Goal: Information Seeking & Learning: Learn about a topic

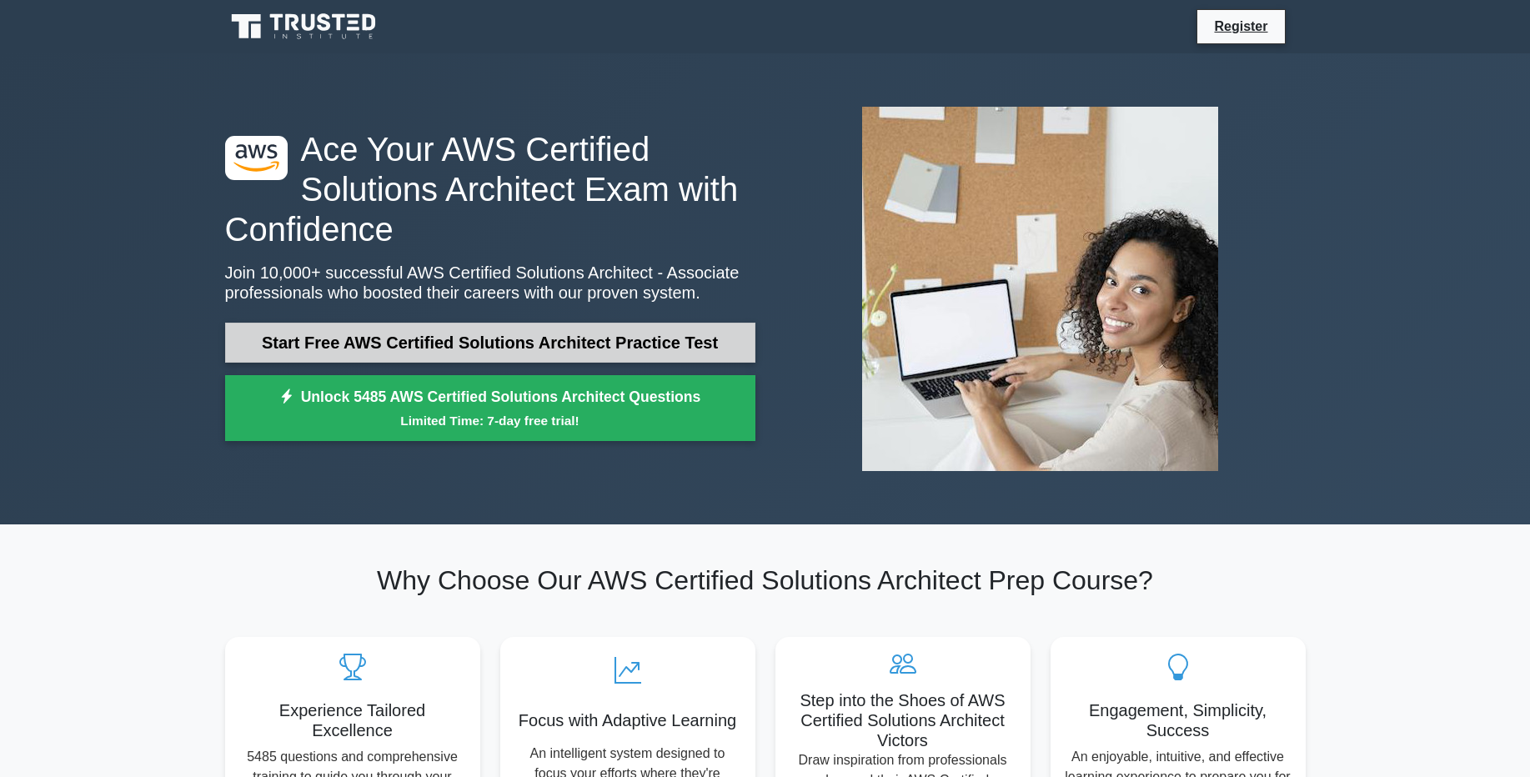
click at [422, 344] on link "Start Free AWS Certified Solutions Architect Practice Test" at bounding box center [490, 343] width 530 height 40
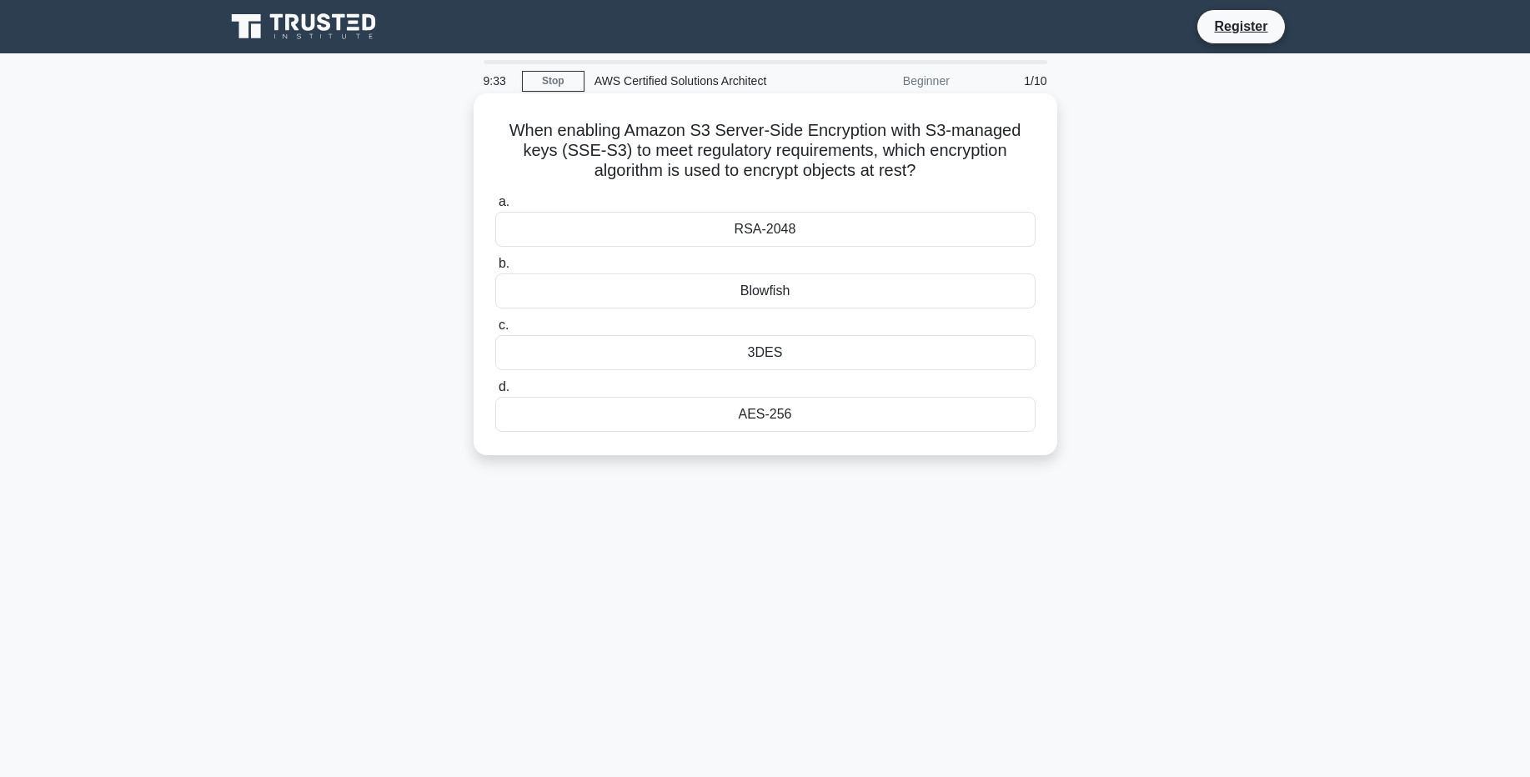
click at [767, 225] on div "RSA-2048" at bounding box center [765, 229] width 540 height 35
click at [495, 208] on input "a. RSA-2048" at bounding box center [495, 202] width 0 height 11
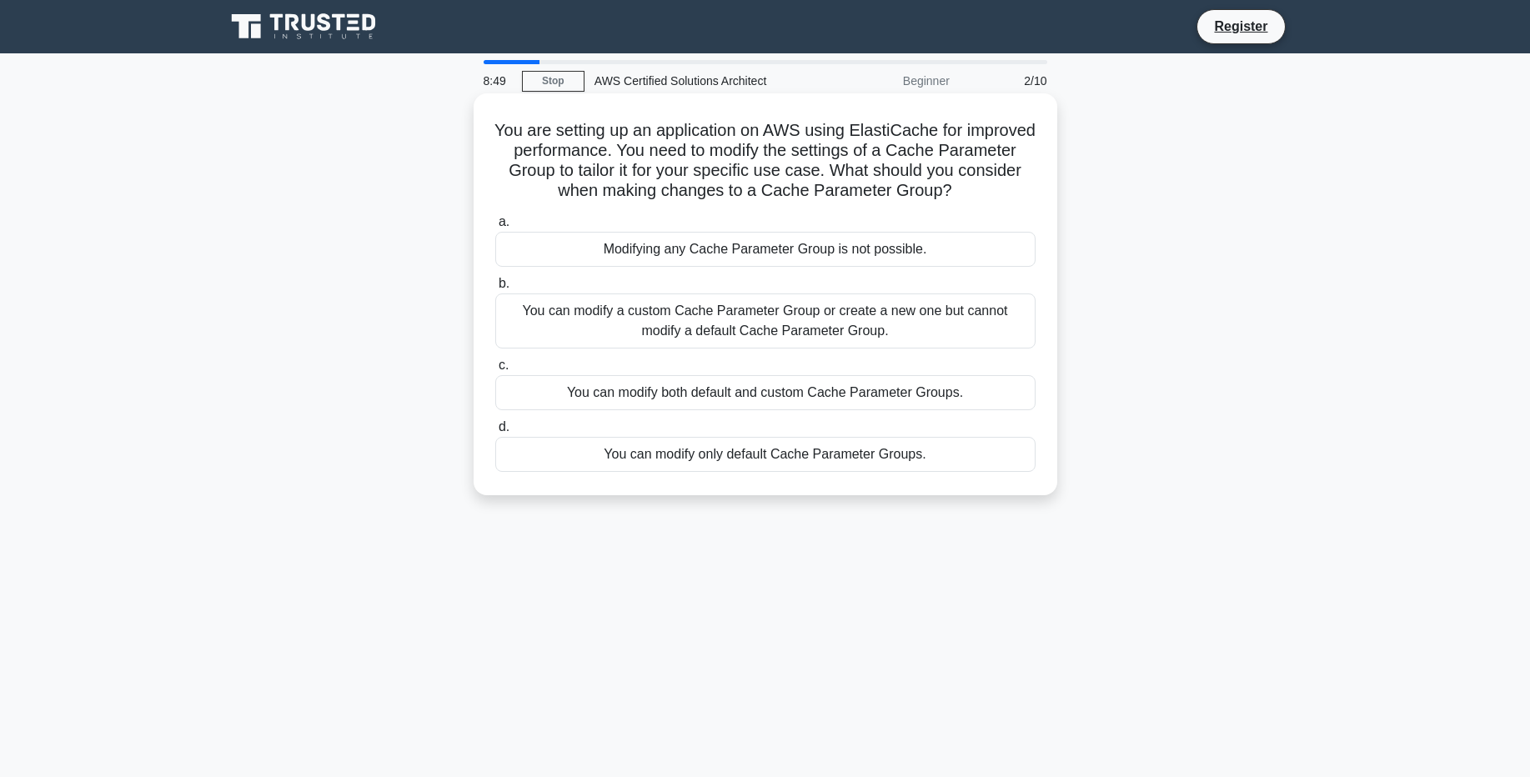
click at [826, 398] on div "You can modify both default and custom Cache Parameter Groups." at bounding box center [765, 392] width 540 height 35
click at [495, 371] on input "c. You can modify both default and custom Cache Parameter Groups." at bounding box center [495, 365] width 0 height 11
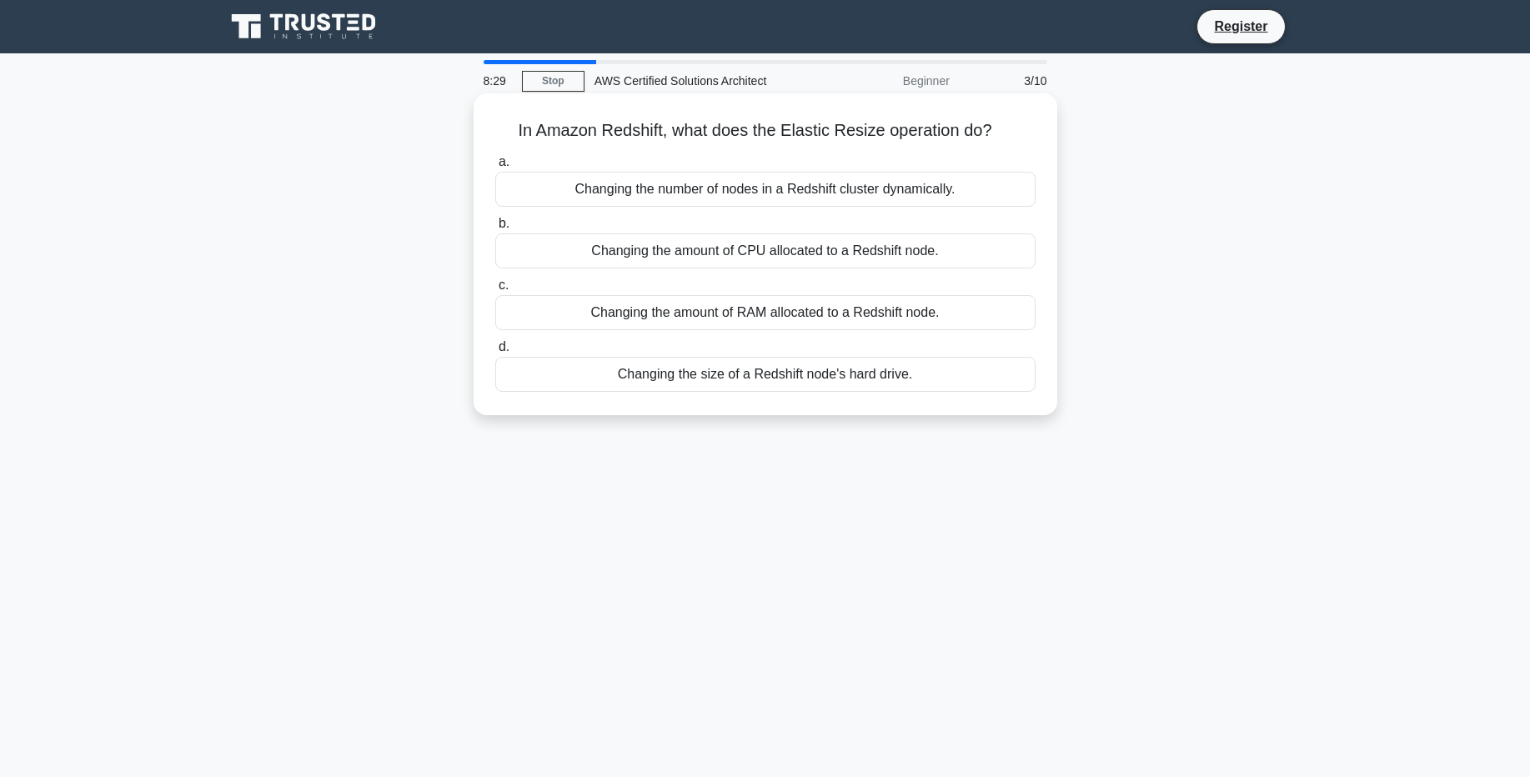
click at [733, 198] on div "Changing the number of nodes in a Redshift cluster dynamically." at bounding box center [765, 189] width 540 height 35
click at [495, 168] on input "a. Changing the number of nodes in a Redshift cluster dynamically." at bounding box center [495, 162] width 0 height 11
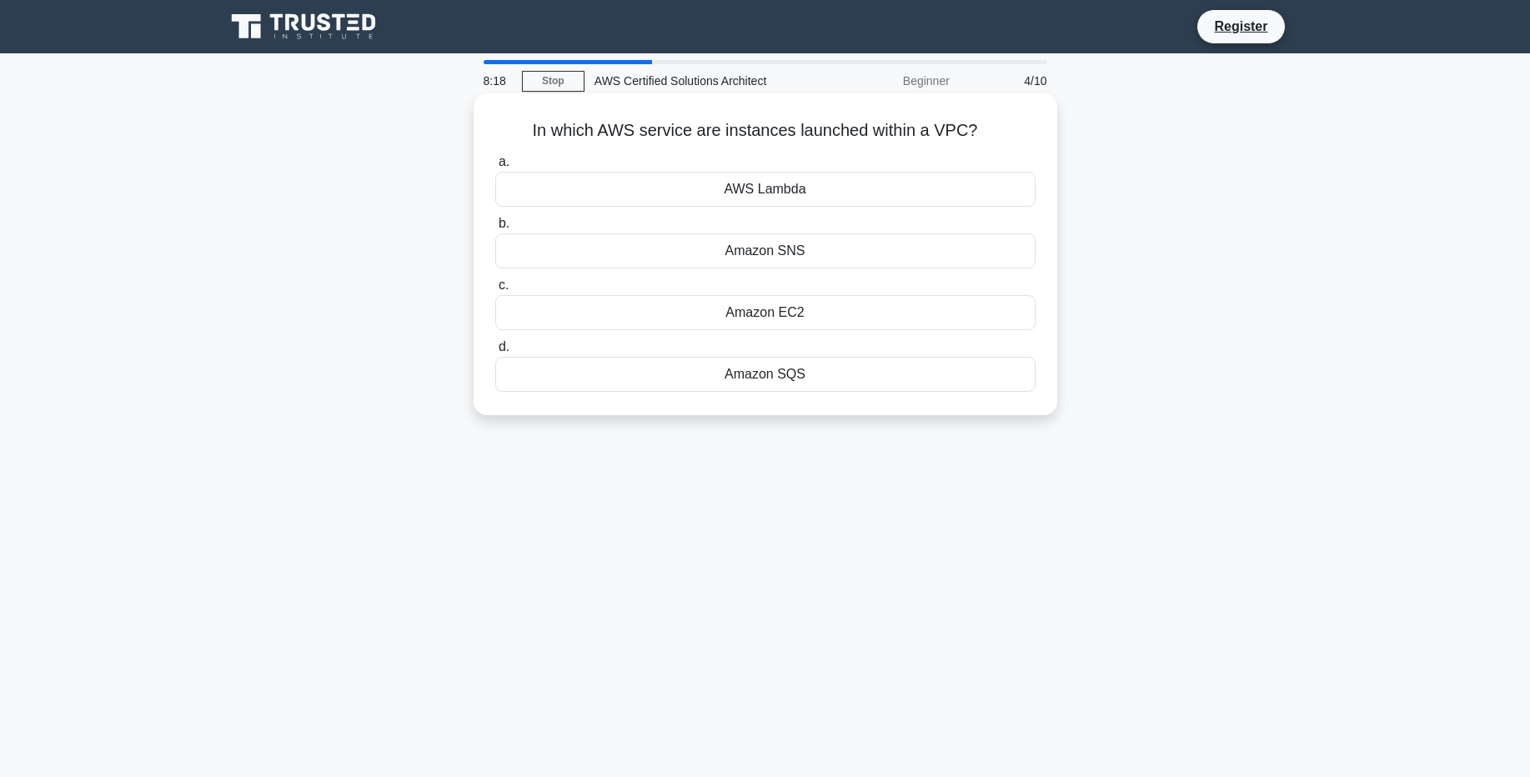
click at [690, 317] on div "Amazon EC2" at bounding box center [765, 312] width 540 height 35
click at [495, 291] on input "c. Amazon EC2" at bounding box center [495, 285] width 0 height 11
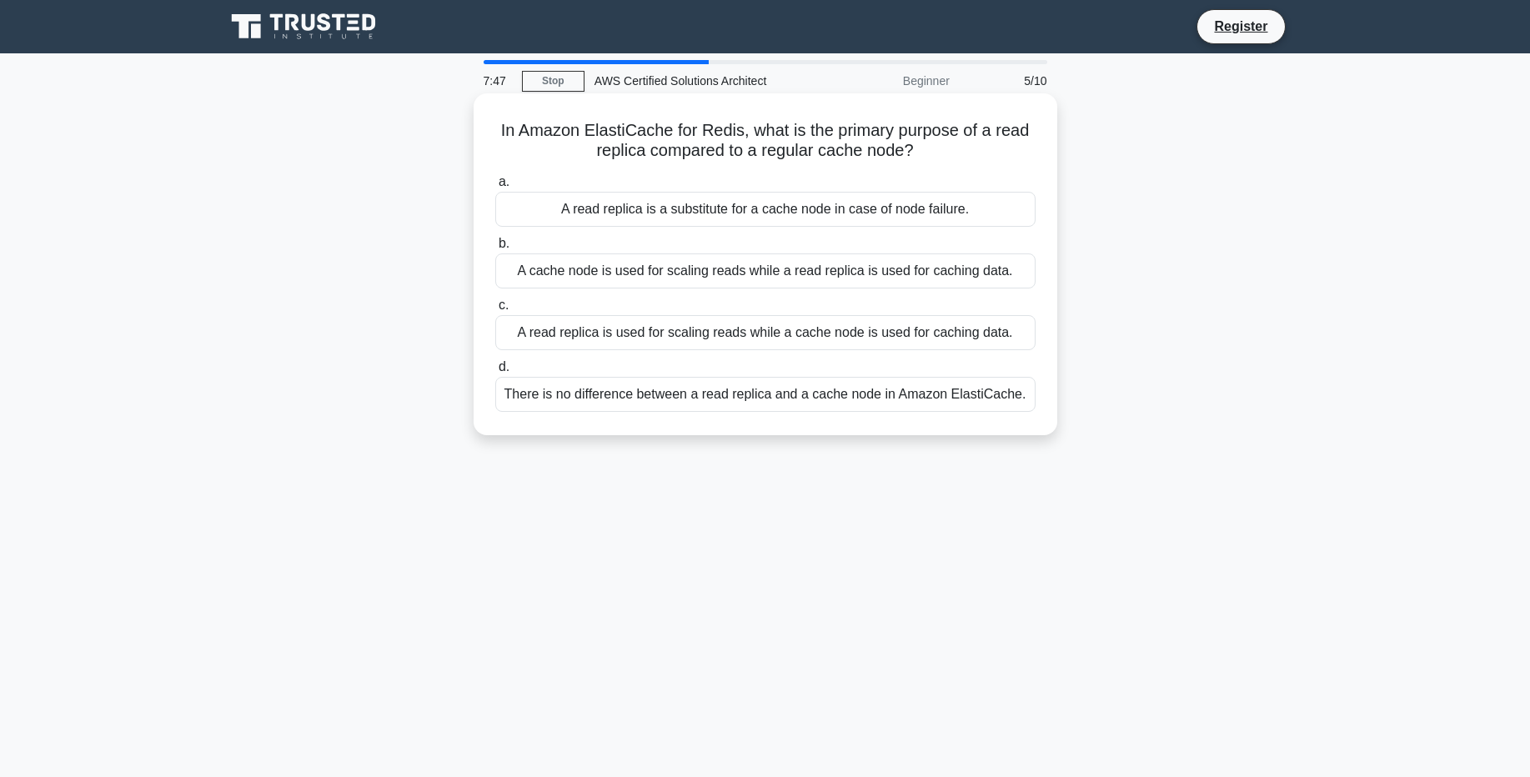
click at [843, 215] on div "A read replica is a substitute for a cache node in case of node failure." at bounding box center [765, 209] width 540 height 35
click at [495, 188] on input "a. A read replica is a substitute for a cache node in case of node failure." at bounding box center [495, 182] width 0 height 11
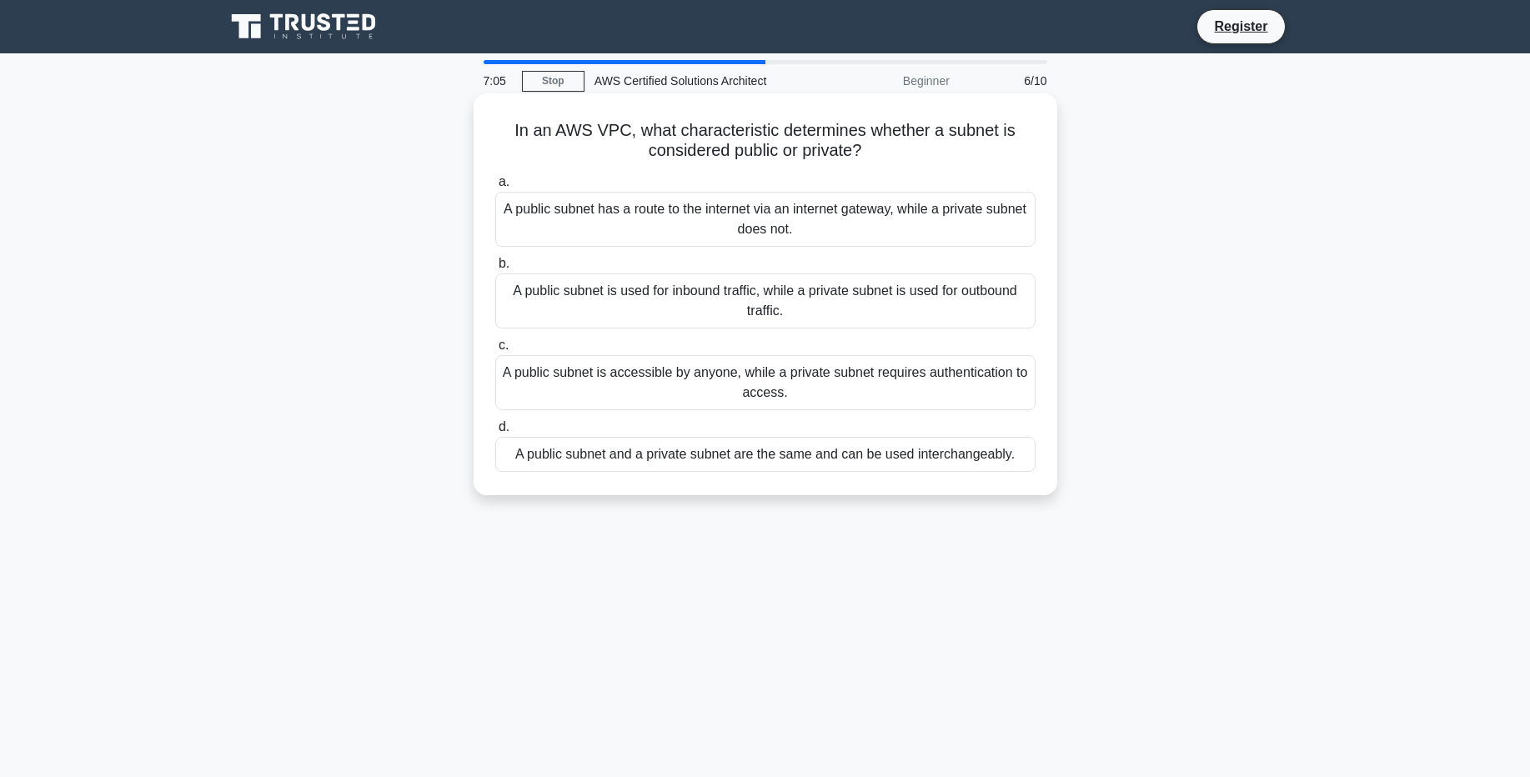
click at [858, 375] on div "A public subnet is accessible by anyone, while a private subnet requires authen…" at bounding box center [765, 382] width 540 height 55
click at [495, 351] on input "c. A public subnet is accessible by anyone, while a private subnet requires aut…" at bounding box center [495, 345] width 0 height 11
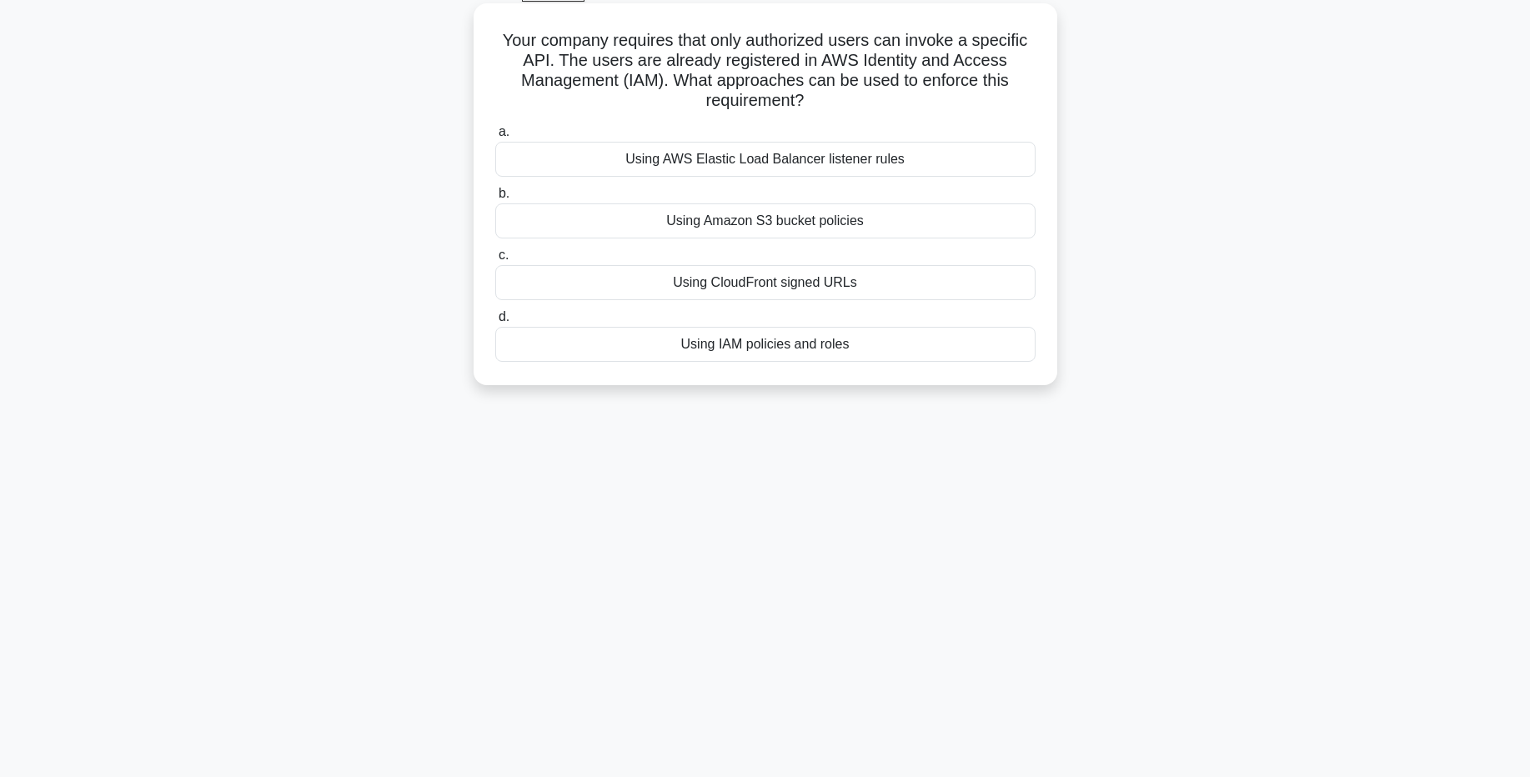
scroll to position [91, 0]
click at [702, 341] on div "Using IAM policies and roles" at bounding box center [765, 343] width 540 height 35
click at [495, 322] on input "d. Using IAM policies and roles" at bounding box center [495, 316] width 0 height 11
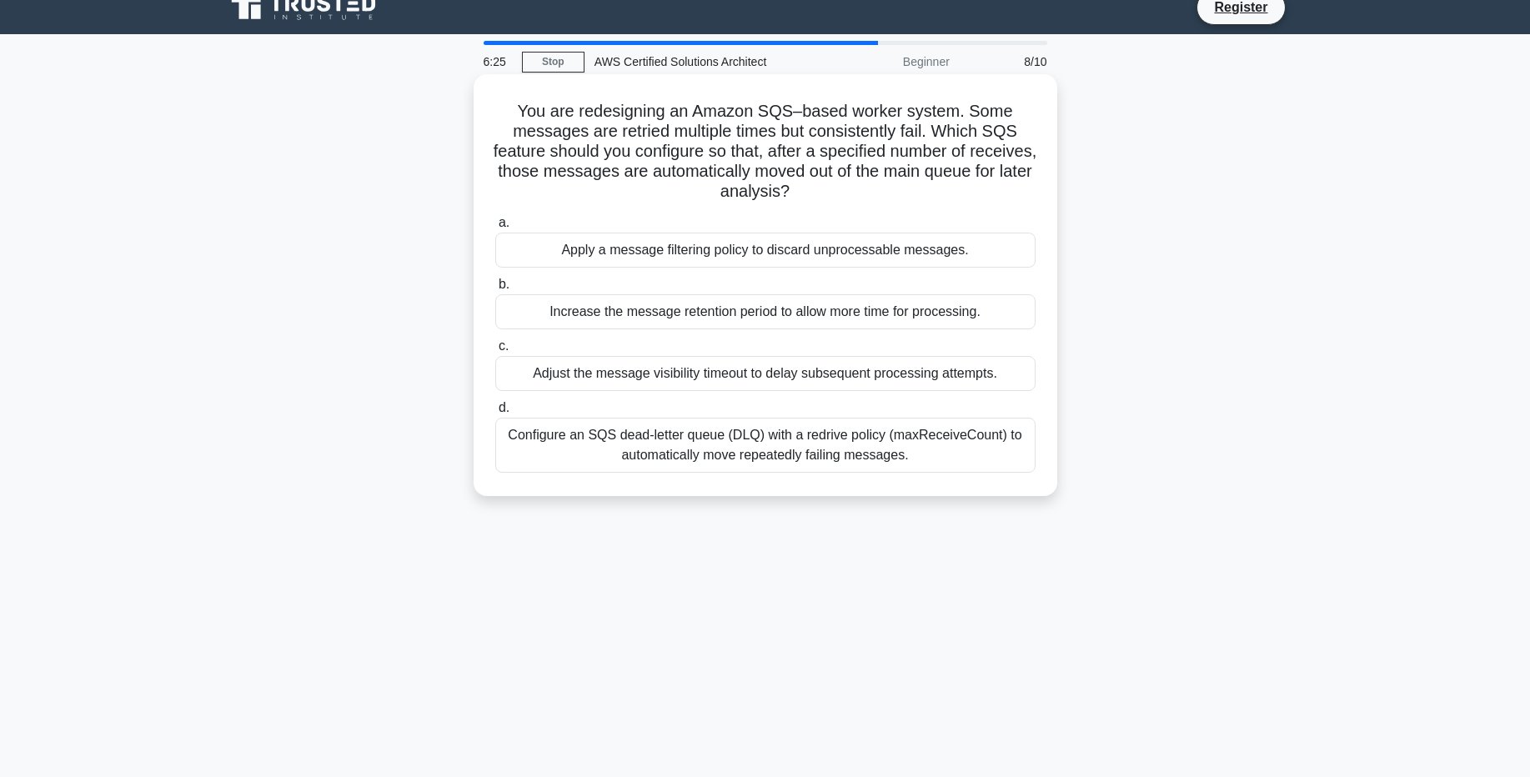
scroll to position [25, 0]
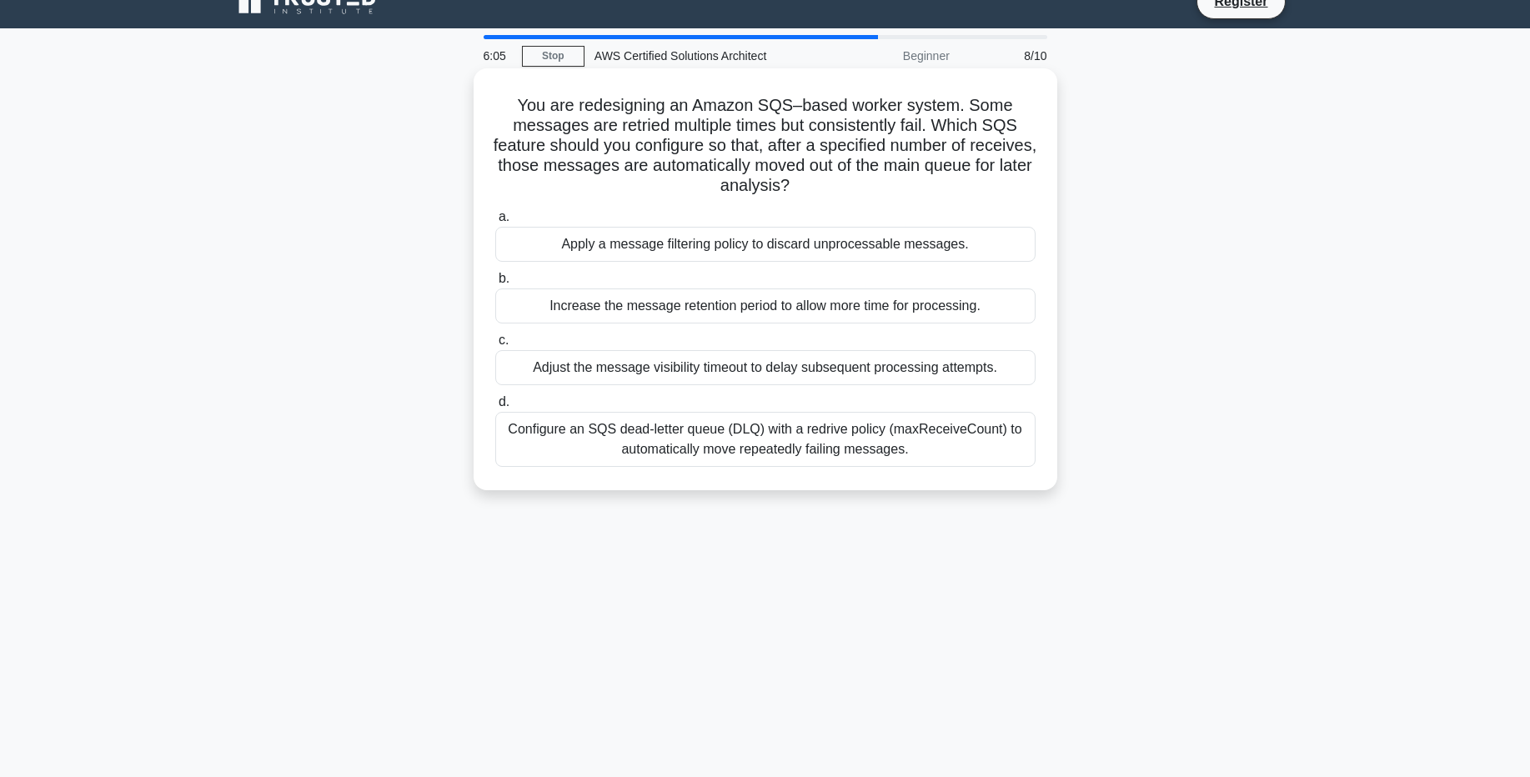
click at [720, 440] on div "Configure an SQS dead-letter queue (DLQ) with a redrive policy (maxReceiveCount…" at bounding box center [765, 439] width 540 height 55
click at [495, 408] on input "d. Configure an SQS dead-letter queue (DLQ) with a redrive policy (maxReceiveCo…" at bounding box center [495, 402] width 0 height 11
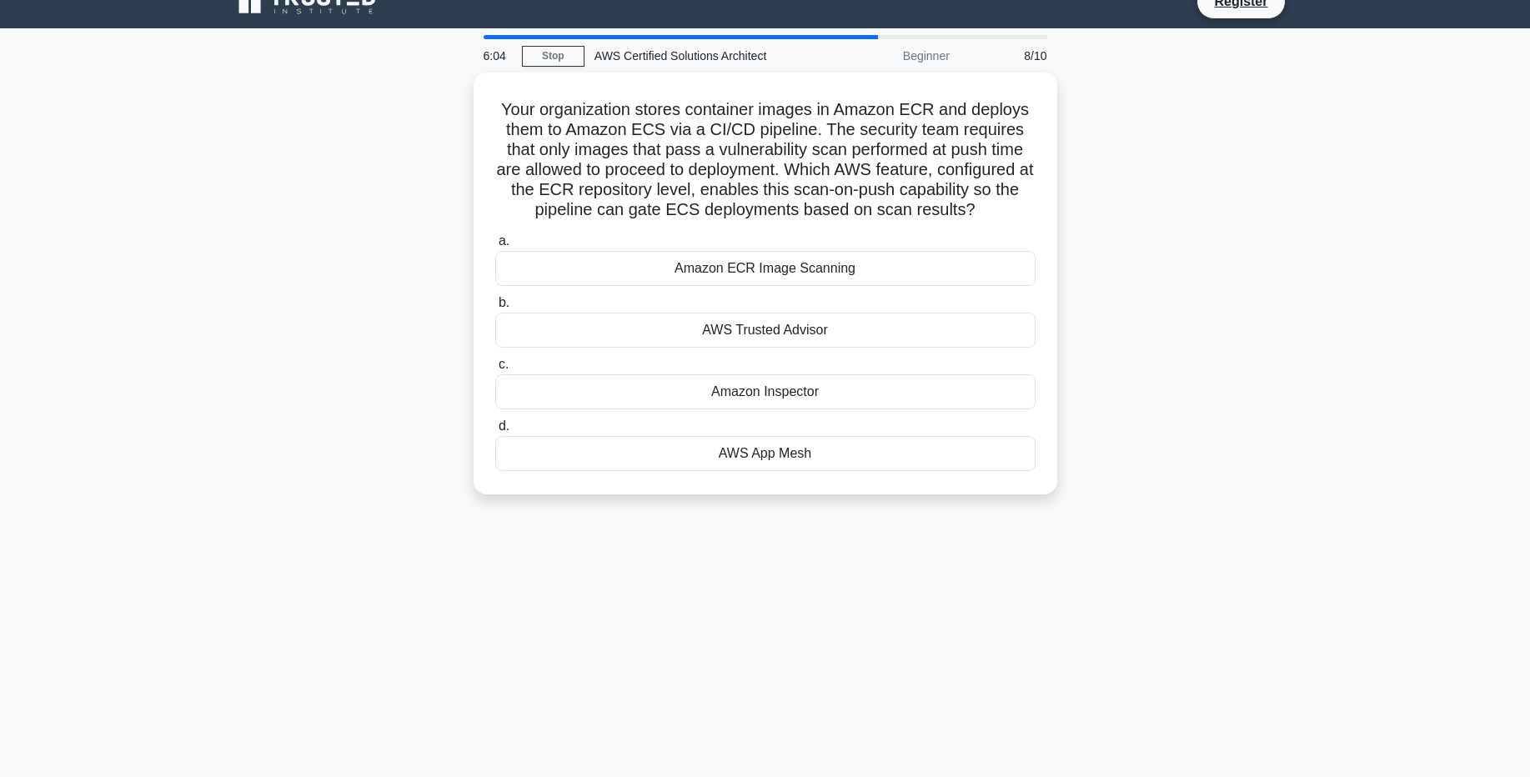
scroll to position [0, 0]
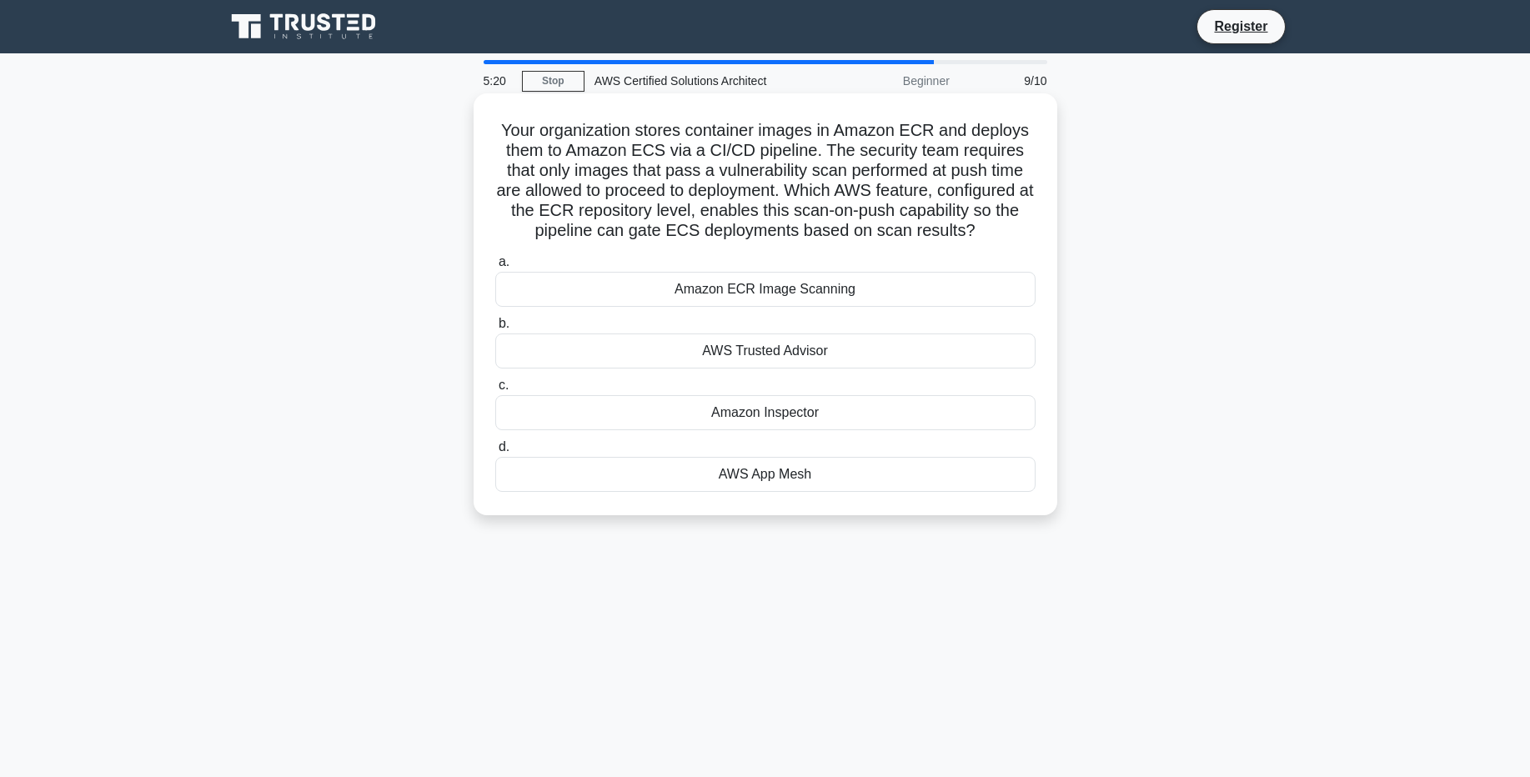
click at [725, 284] on div "Amazon ECR Image Scanning" at bounding box center [765, 289] width 540 height 35
click at [495, 268] on input "a. Amazon ECR Image Scanning" at bounding box center [495, 262] width 0 height 11
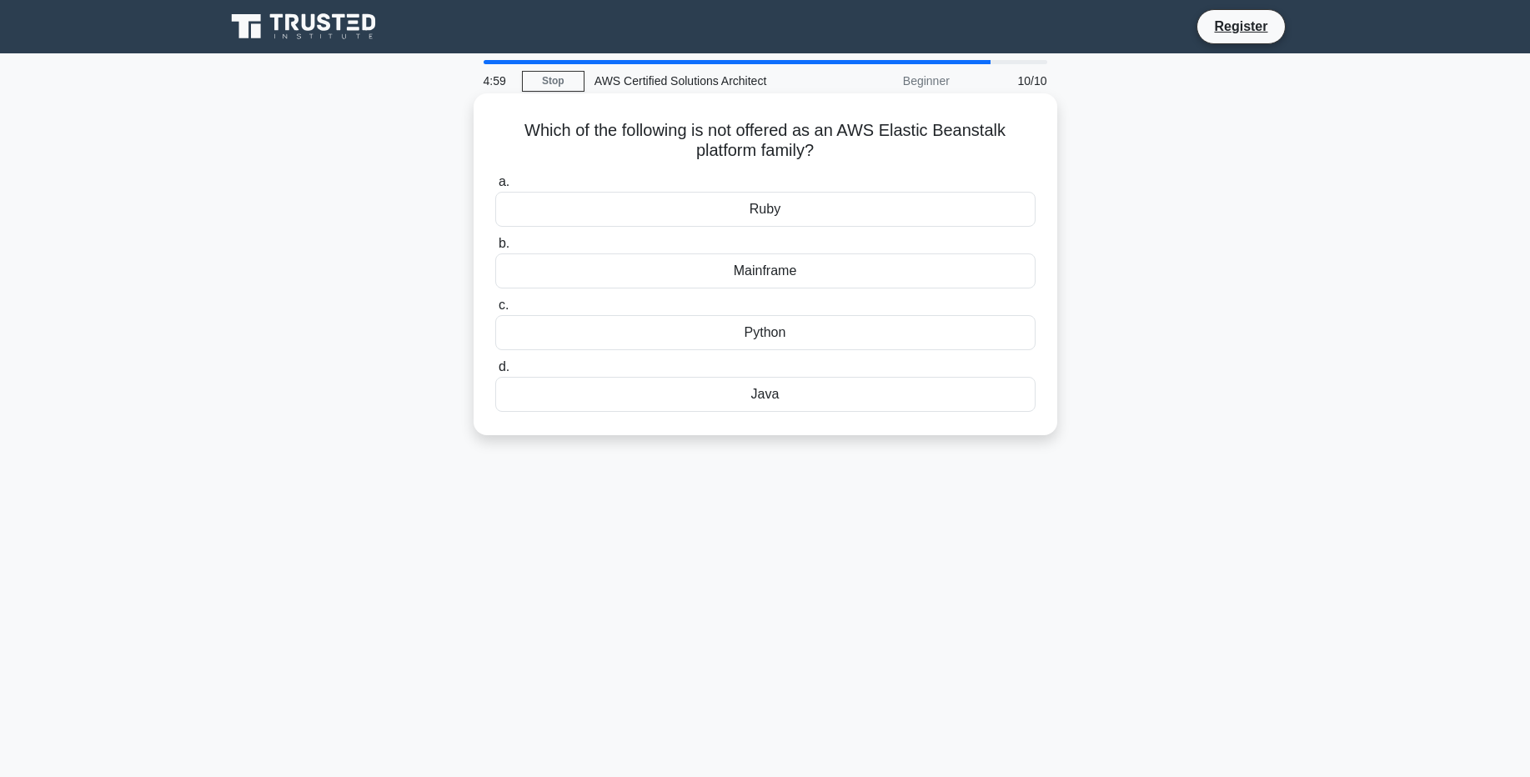
click at [720, 268] on div "Mainframe" at bounding box center [765, 271] width 540 height 35
click at [495, 249] on input "b. Mainframe" at bounding box center [495, 243] width 0 height 11
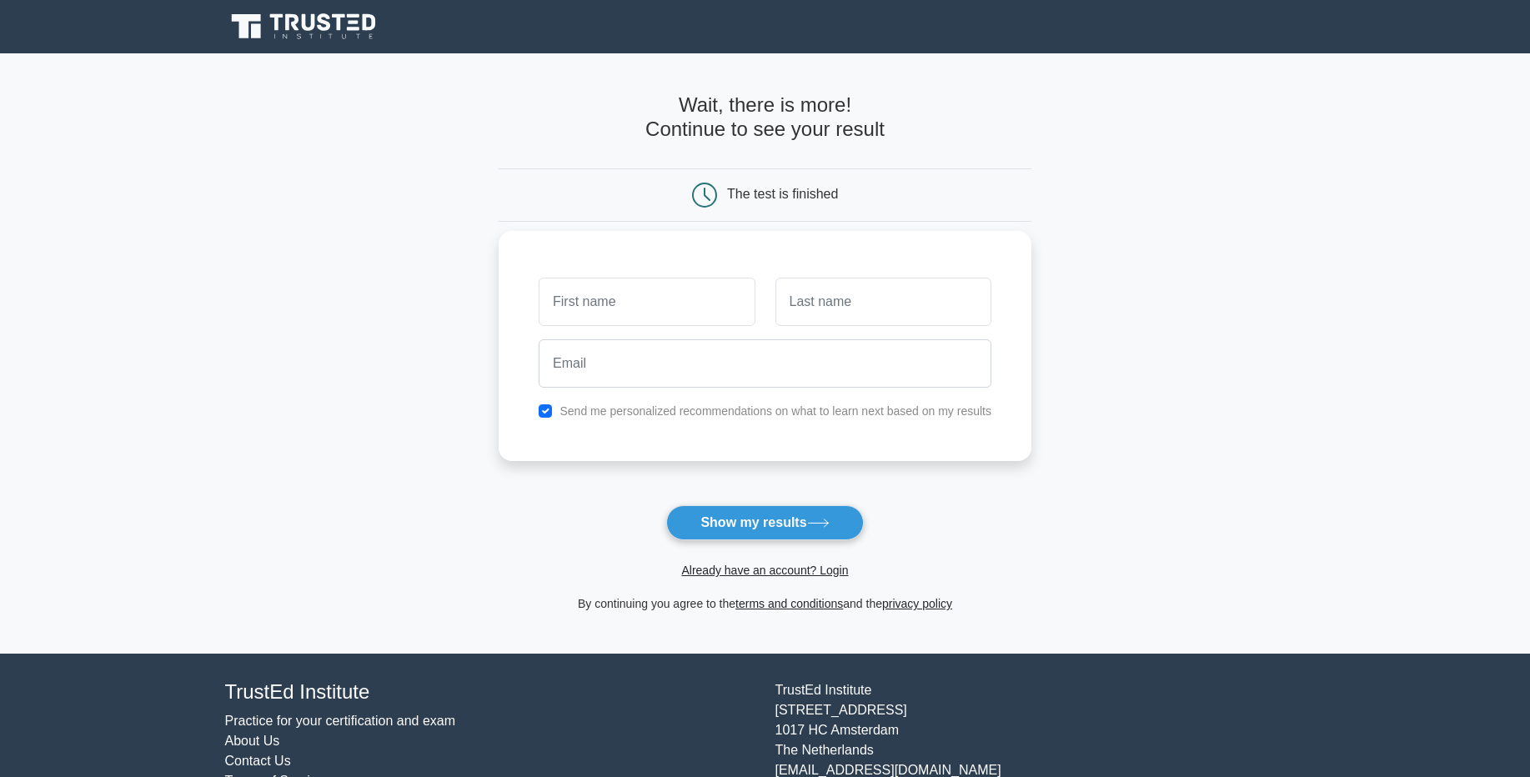
click at [634, 293] on input "text" at bounding box center [647, 302] width 216 height 48
type input "lokendra"
type input "saini"
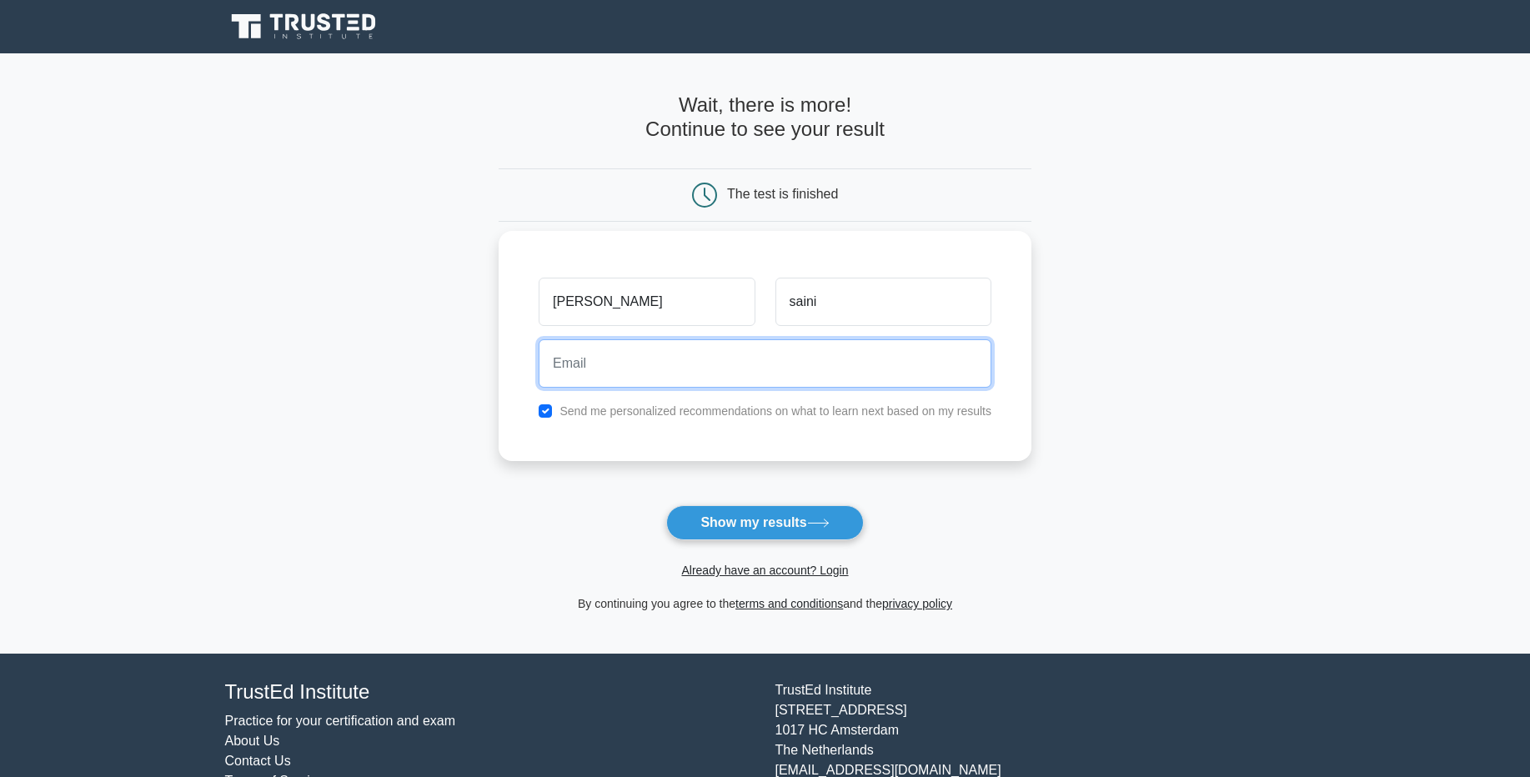
click at [583, 362] on input "email" at bounding box center [765, 363] width 453 height 48
type input "lokendrasaini0505@gmail.com"
click at [666, 505] on button "Show my results" at bounding box center [764, 522] width 197 height 35
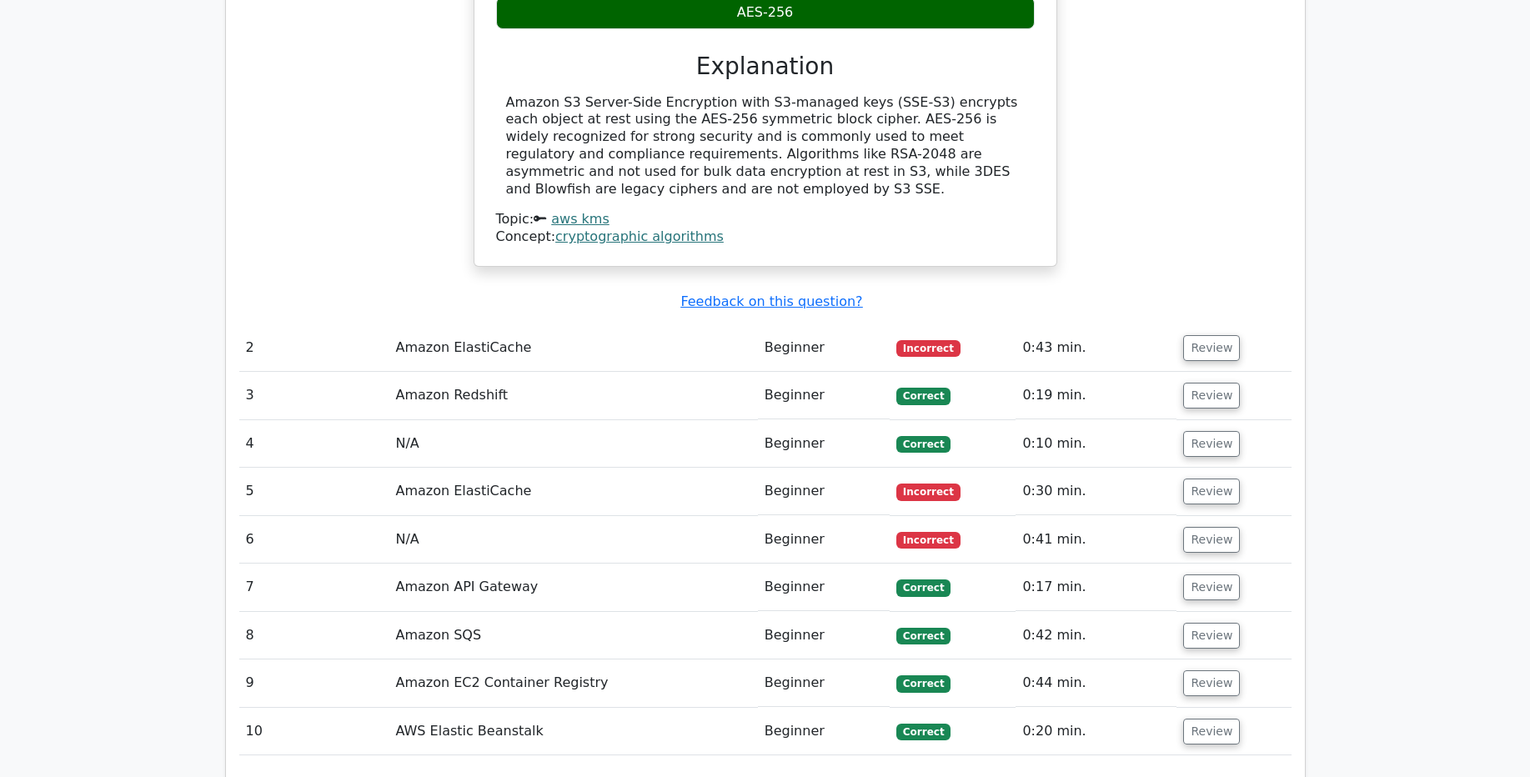
scroll to position [1805, 0]
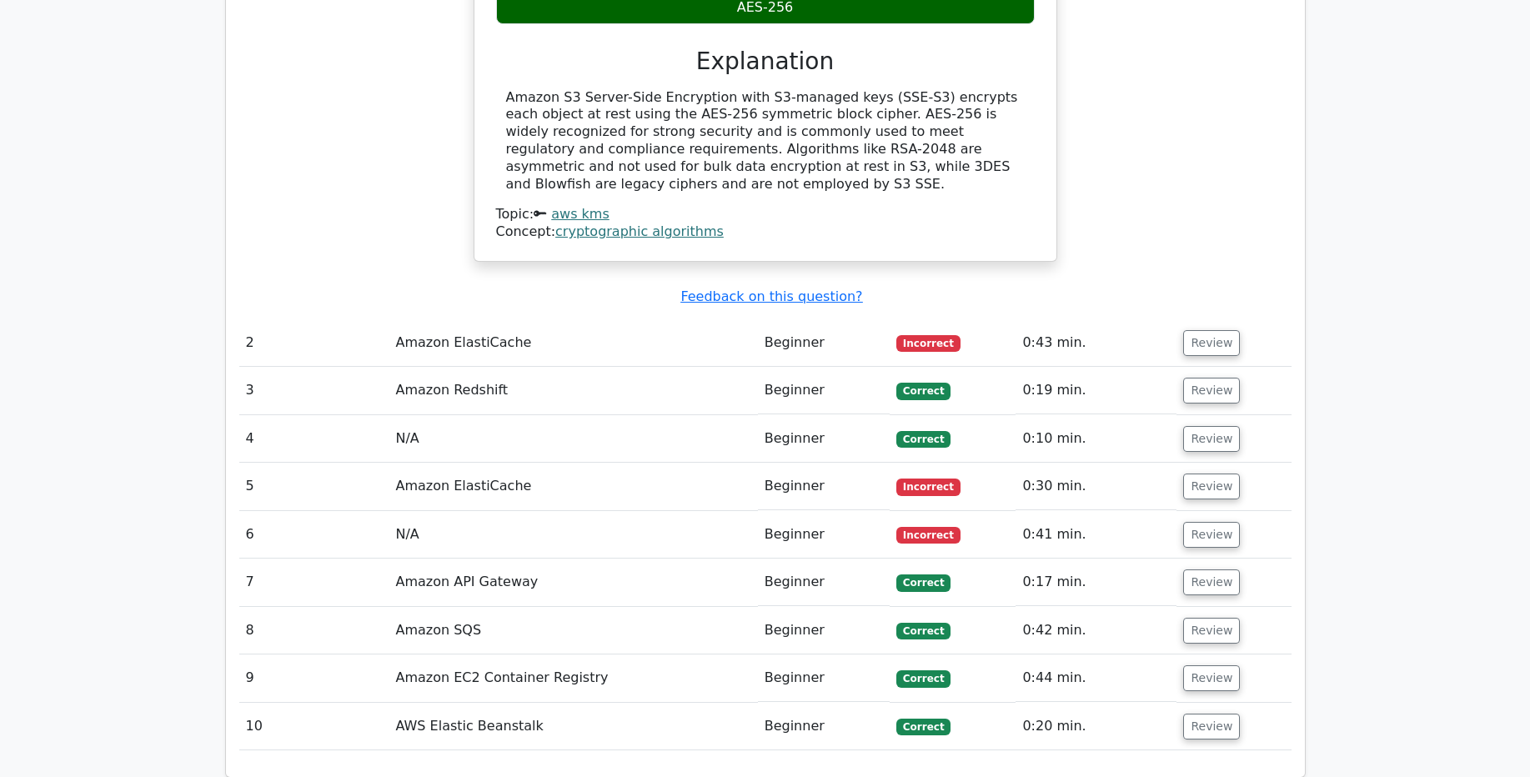
click at [509, 463] on td "Amazon ElastiCache" at bounding box center [573, 487] width 369 height 48
click at [1197, 474] on button "Review" at bounding box center [1211, 487] width 57 height 26
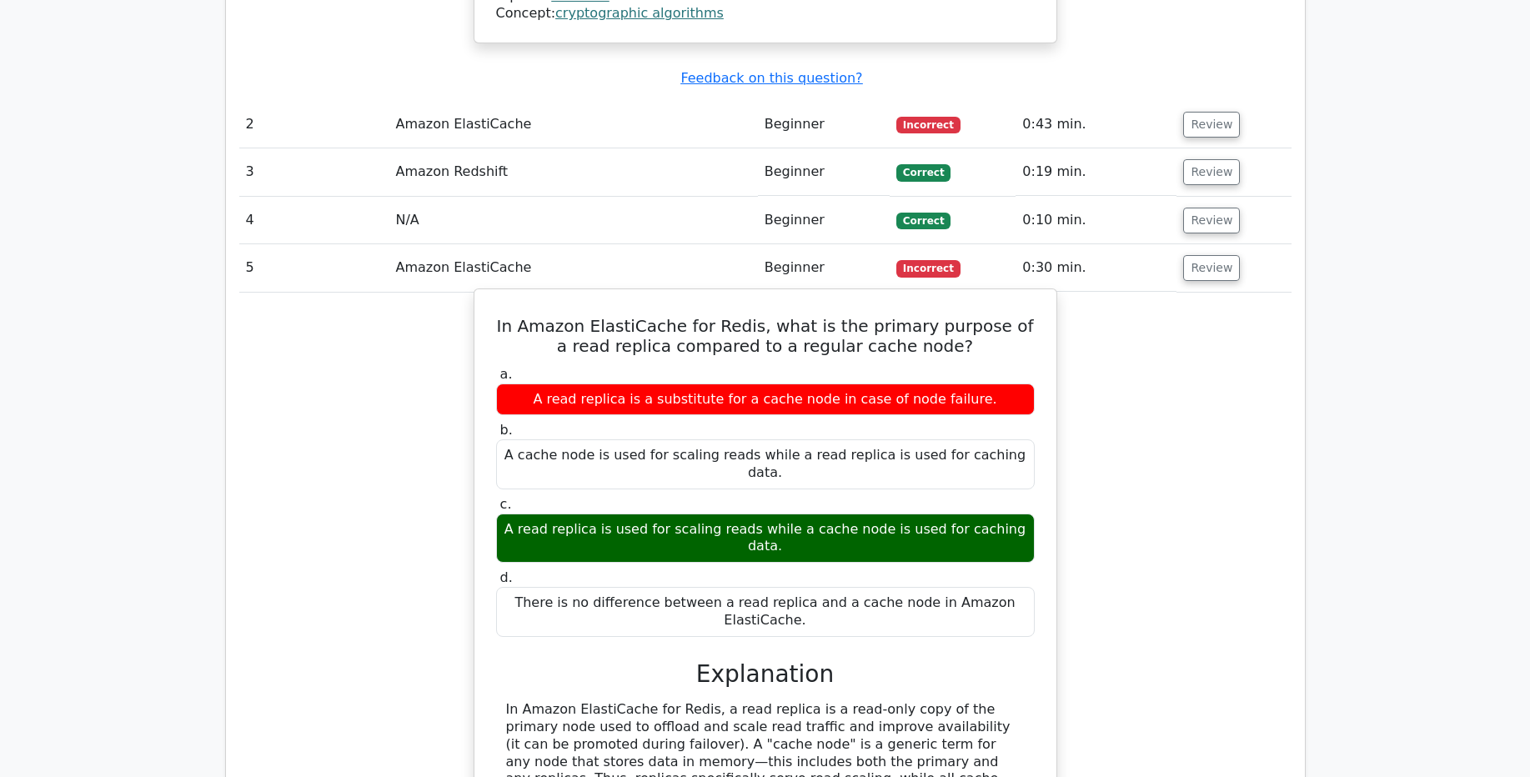
scroll to position [2027, 0]
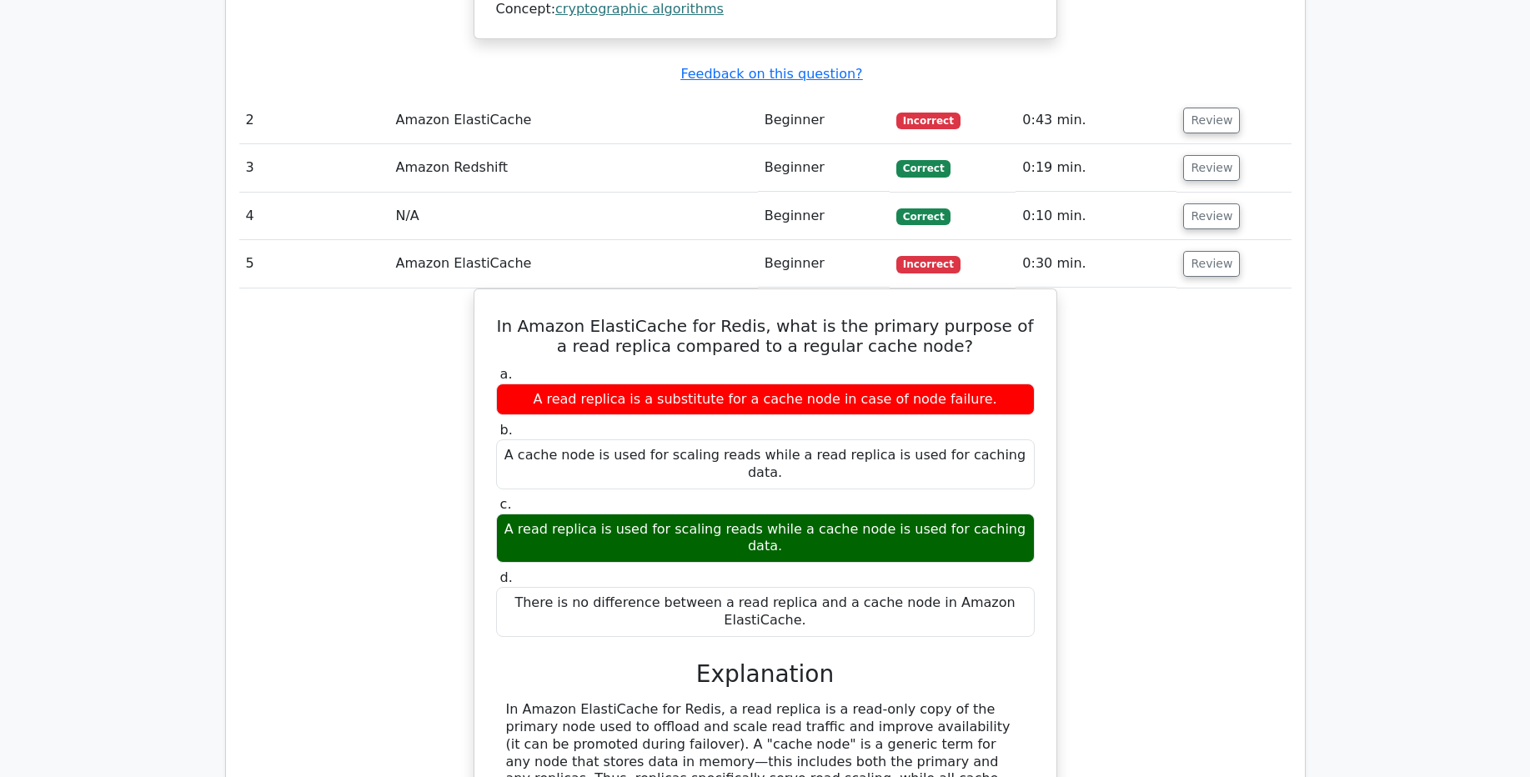
click at [394, 304] on div "In Amazon ElastiCache for Redis, what is the primary purpose of a read replica …" at bounding box center [765, 583] width 1052 height 589
click at [1185, 251] on button "Review" at bounding box center [1211, 264] width 57 height 26
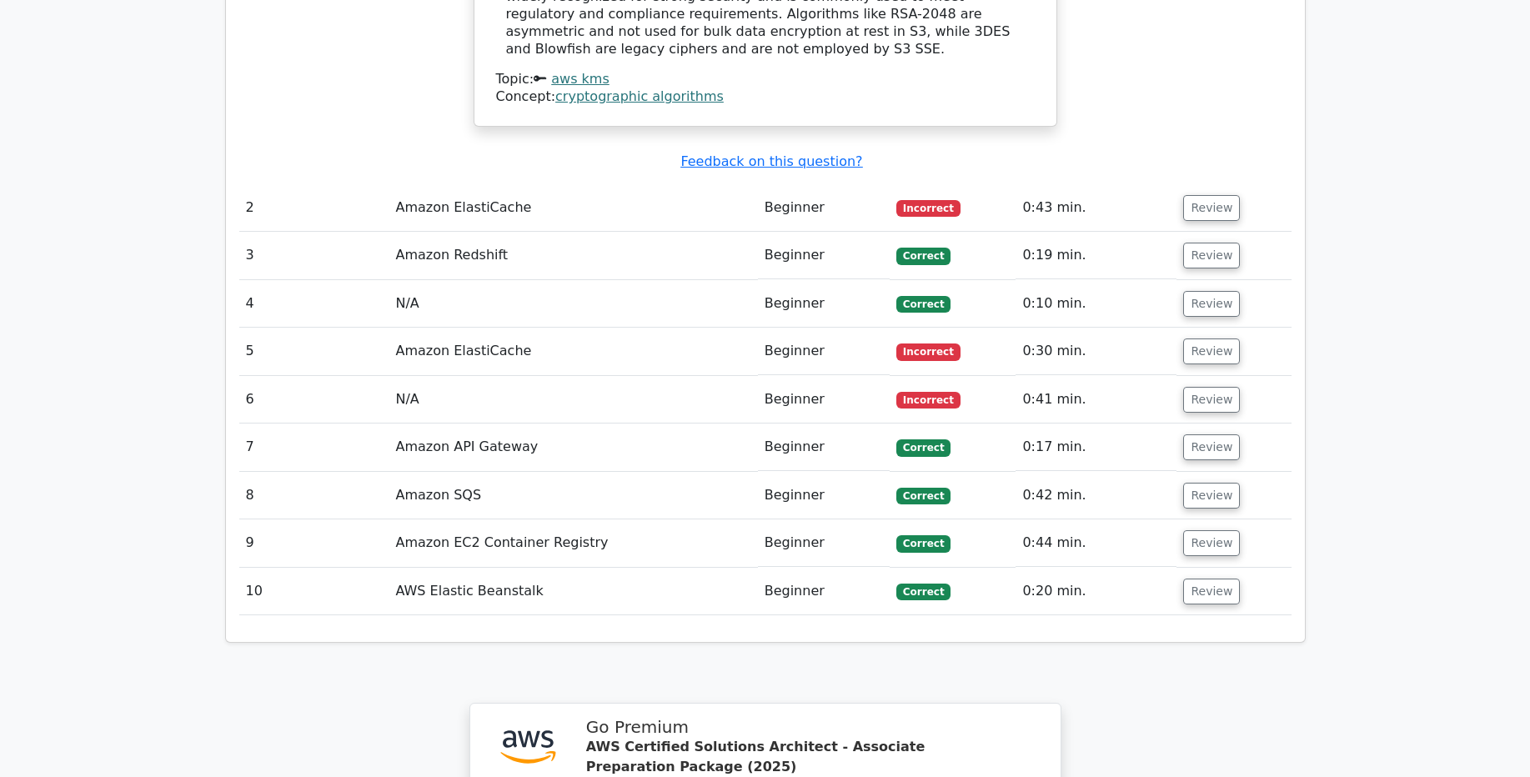
scroll to position [1947, 0]
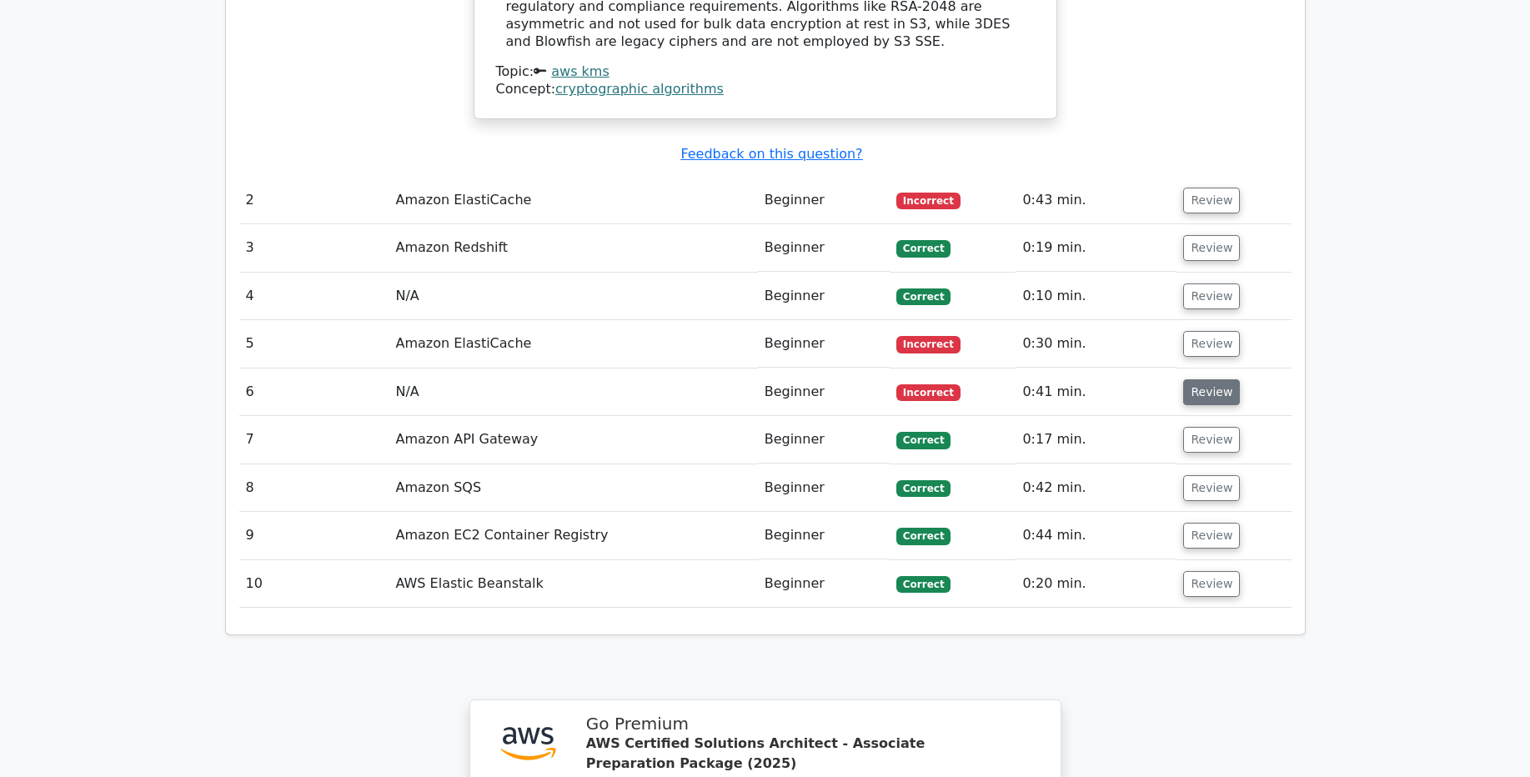
click at [1190, 379] on button "Review" at bounding box center [1211, 392] width 57 height 26
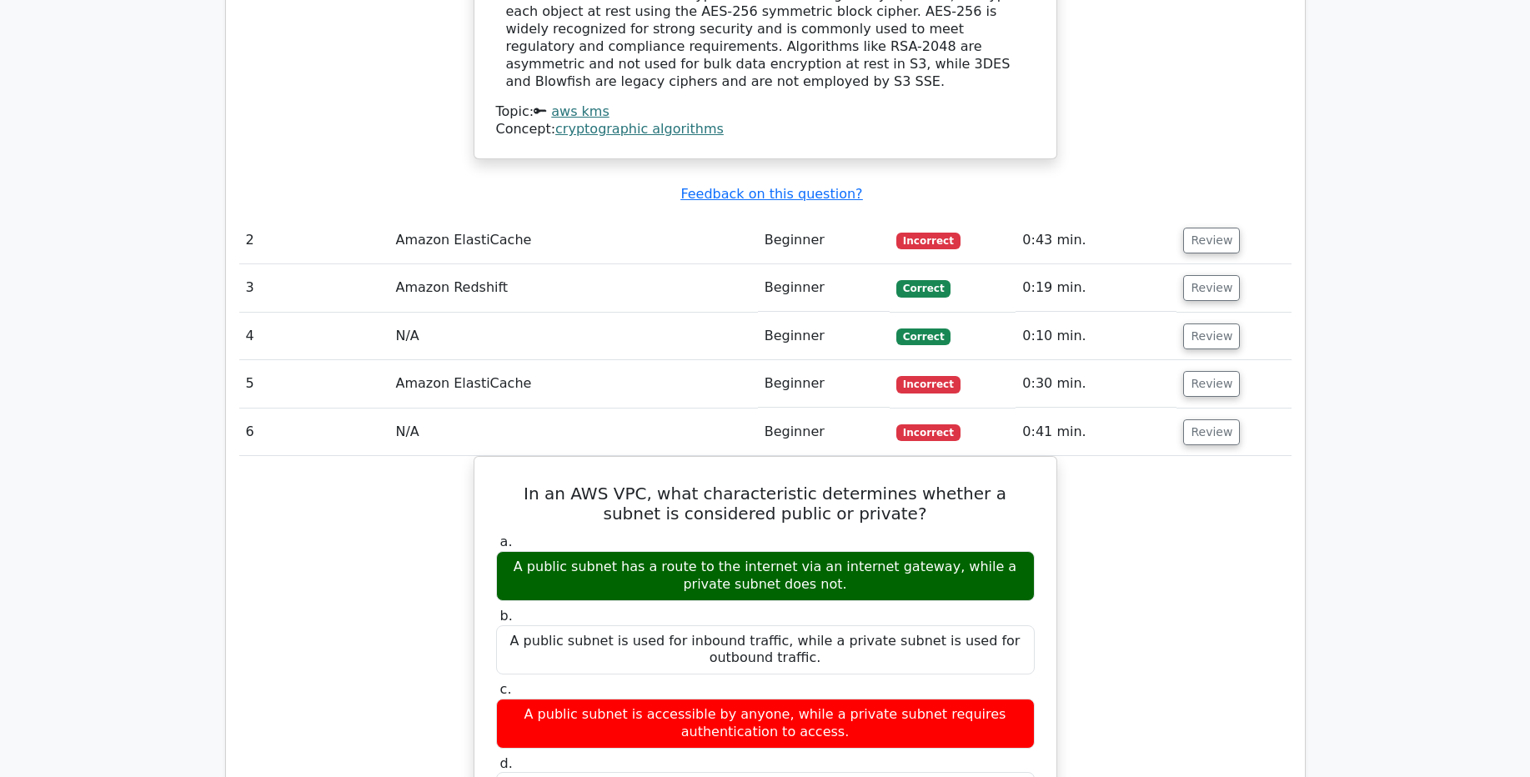
scroll to position [1926, 0]
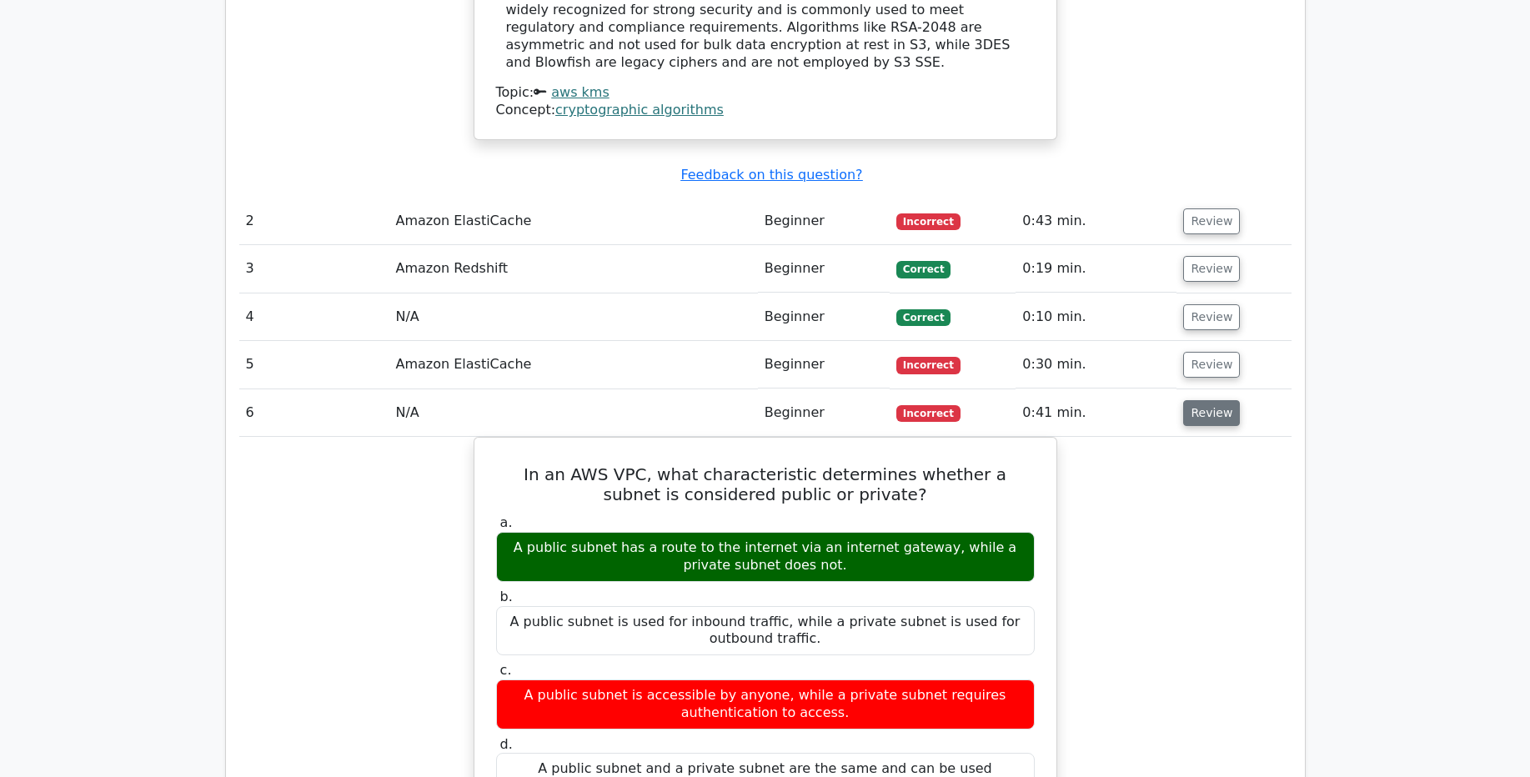
click at [1208, 400] on button "Review" at bounding box center [1211, 413] width 57 height 26
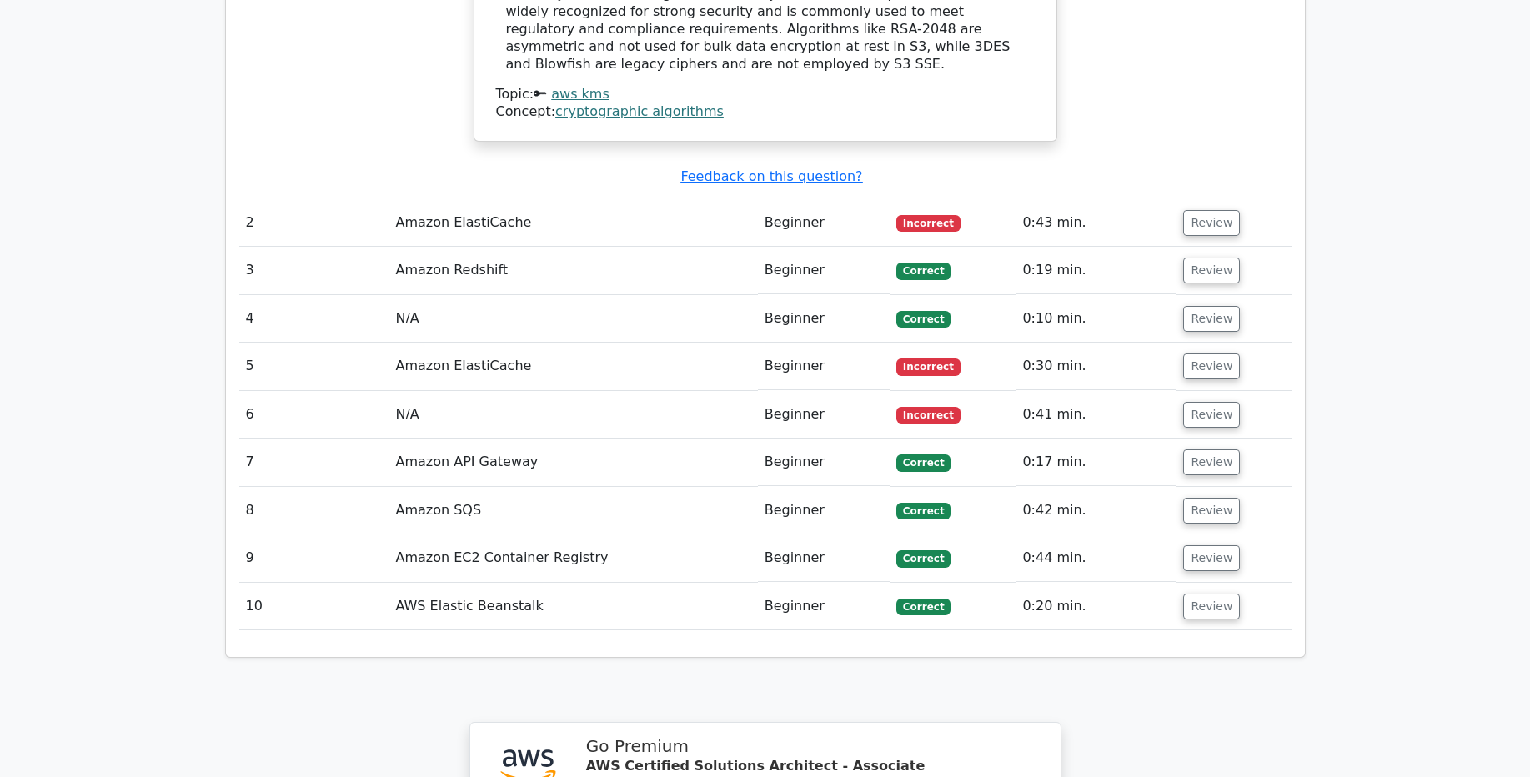
scroll to position [1921, 0]
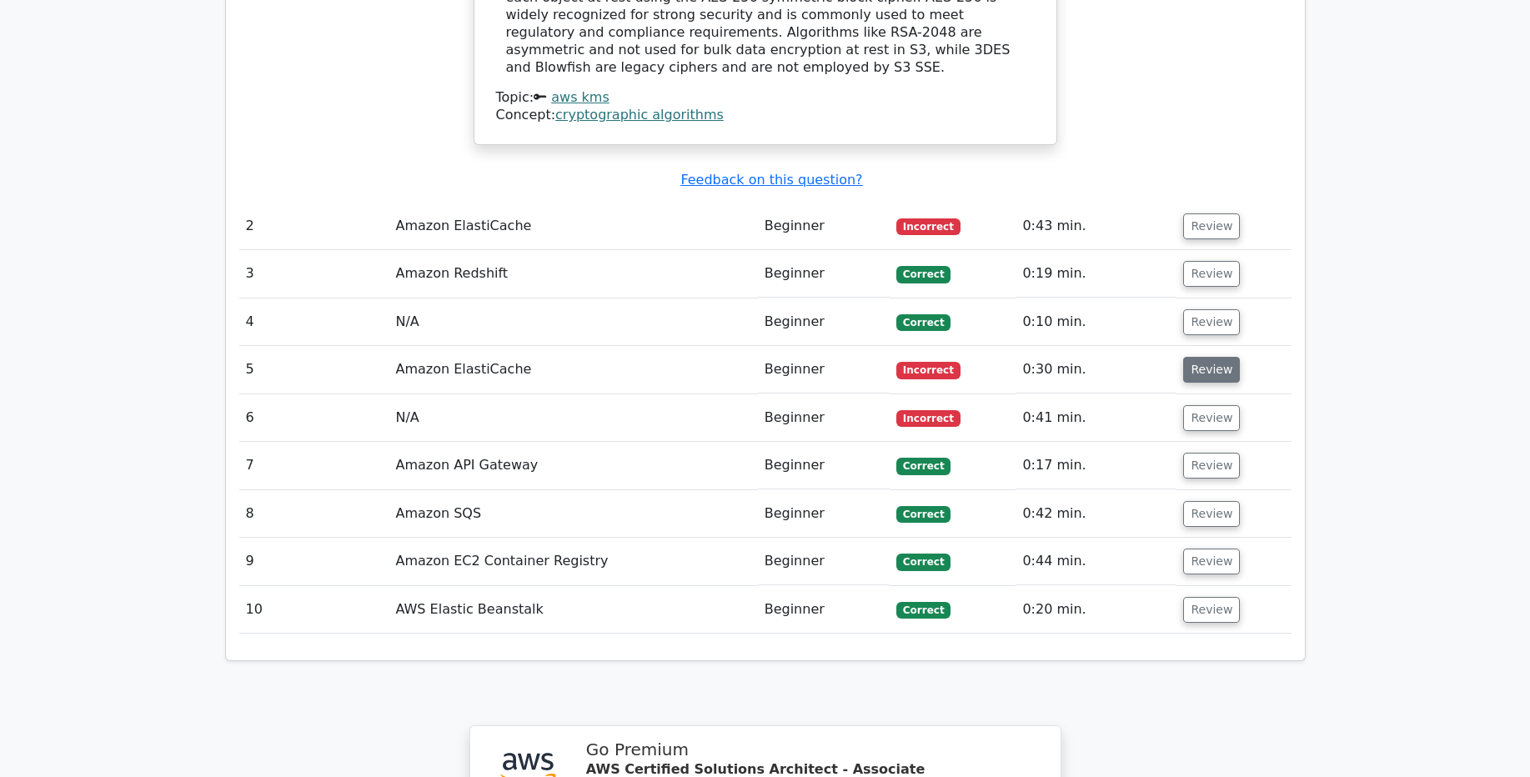
click at [1199, 357] on button "Review" at bounding box center [1211, 370] width 57 height 26
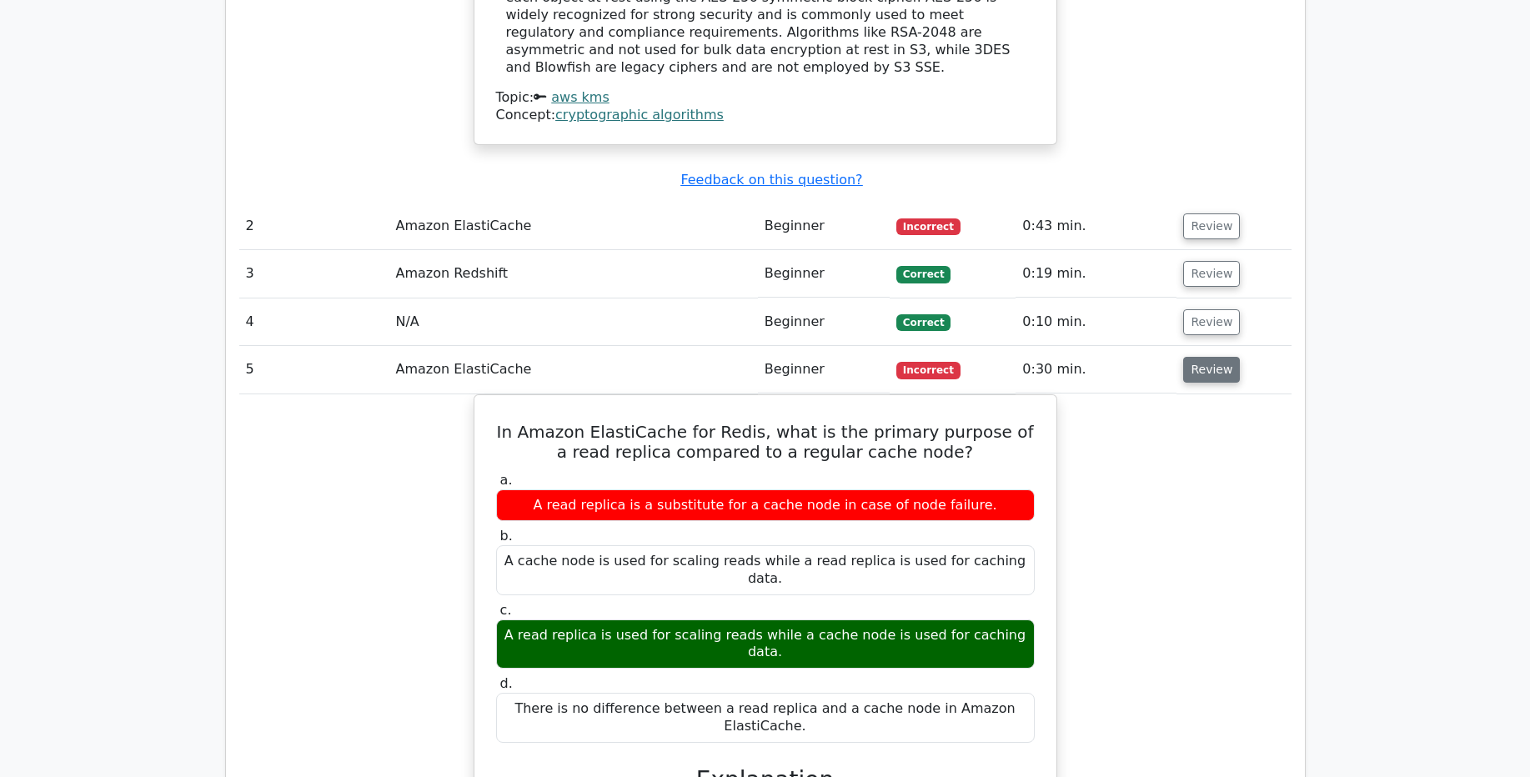
click at [1223, 357] on button "Review" at bounding box center [1211, 370] width 57 height 26
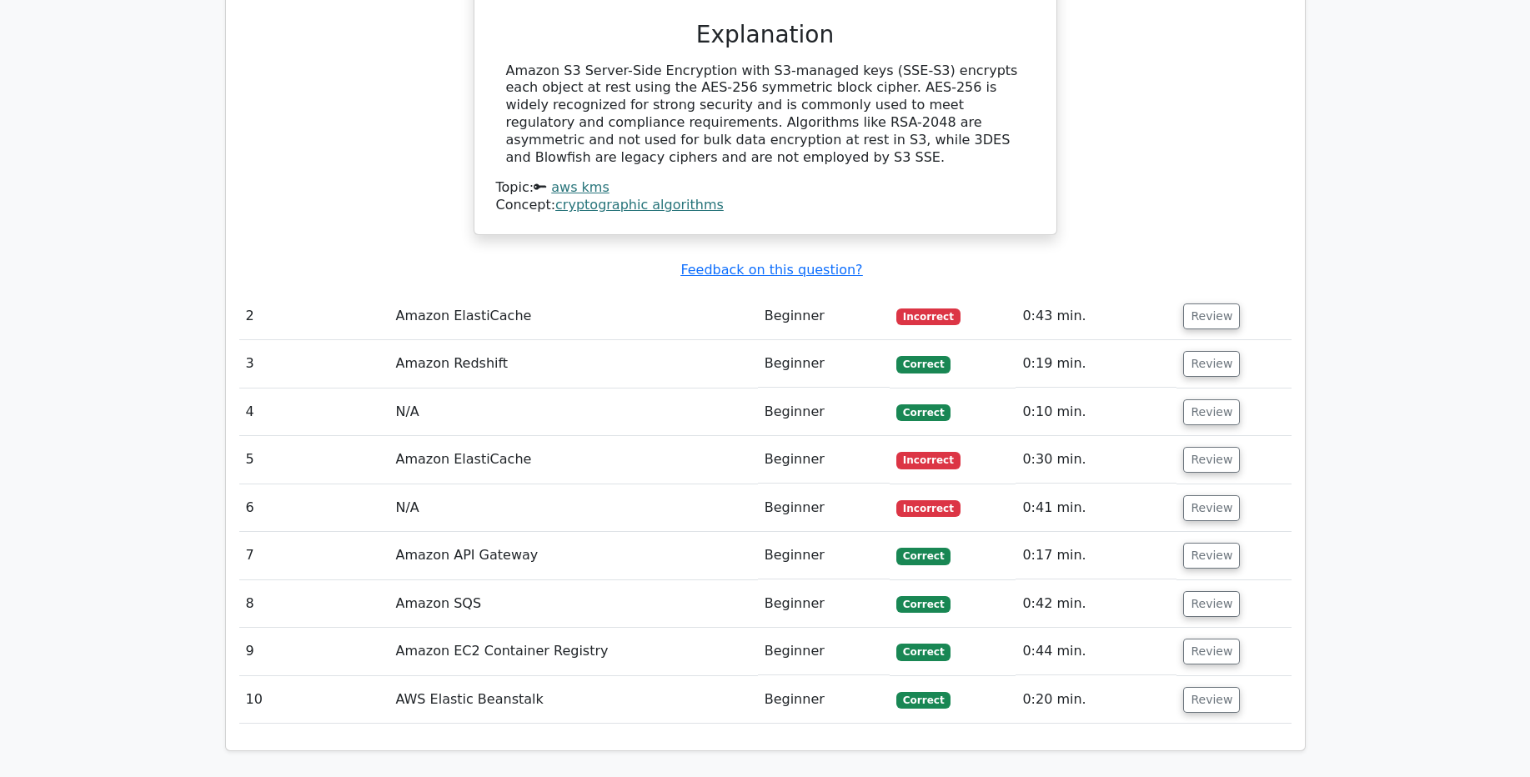
scroll to position [1800, 0]
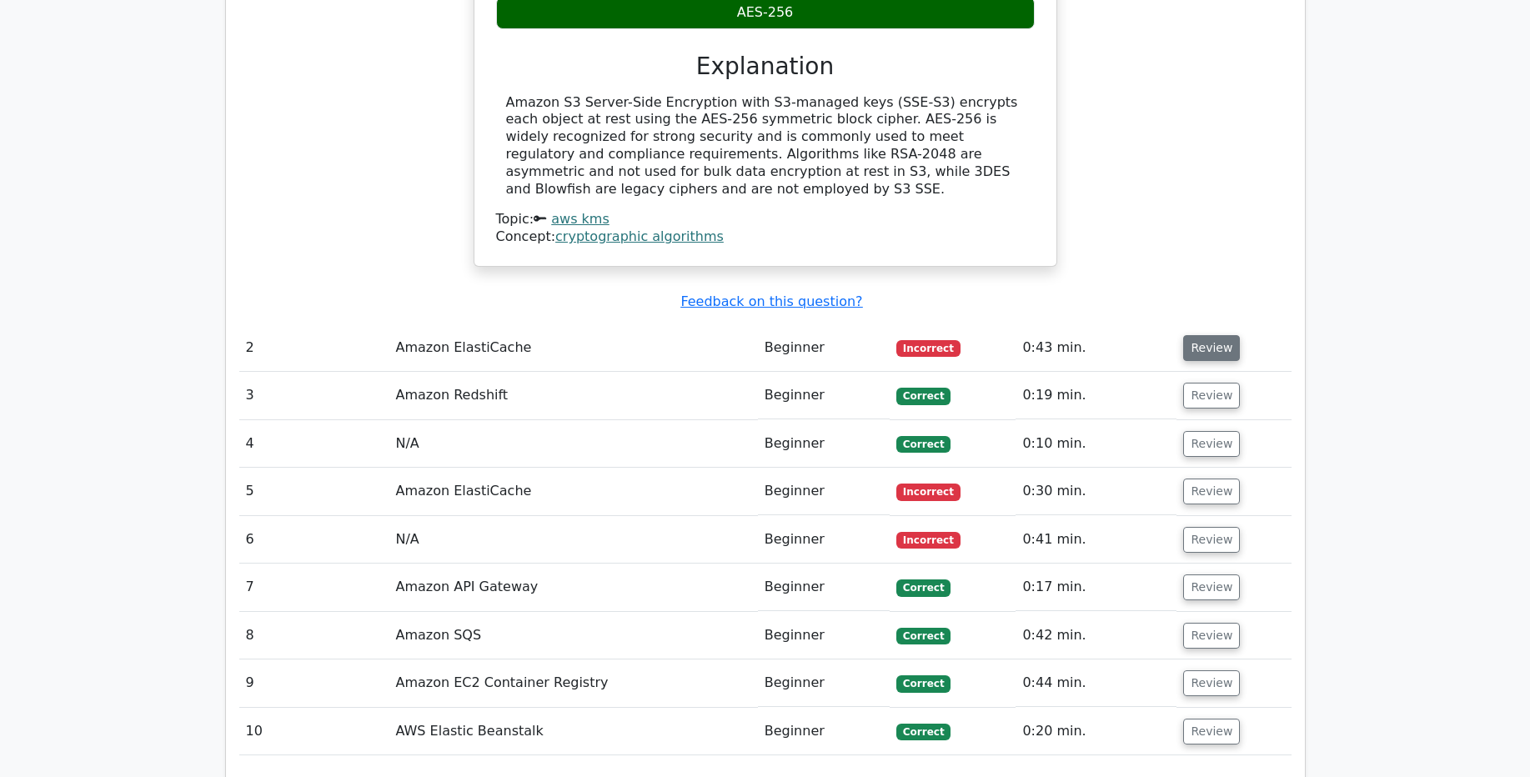
click at [1211, 335] on button "Review" at bounding box center [1211, 348] width 57 height 26
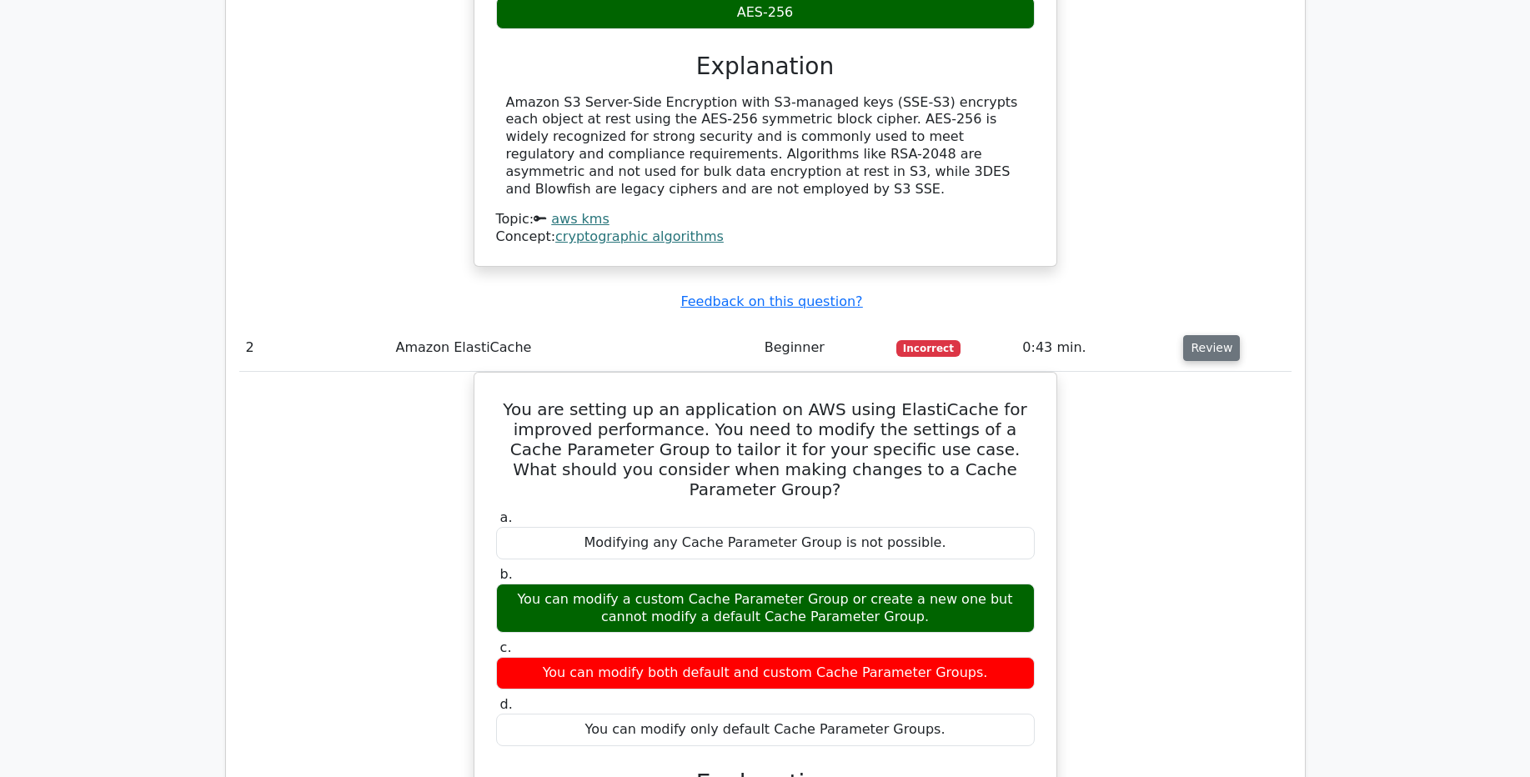
click at [1203, 335] on button "Review" at bounding box center [1211, 348] width 57 height 26
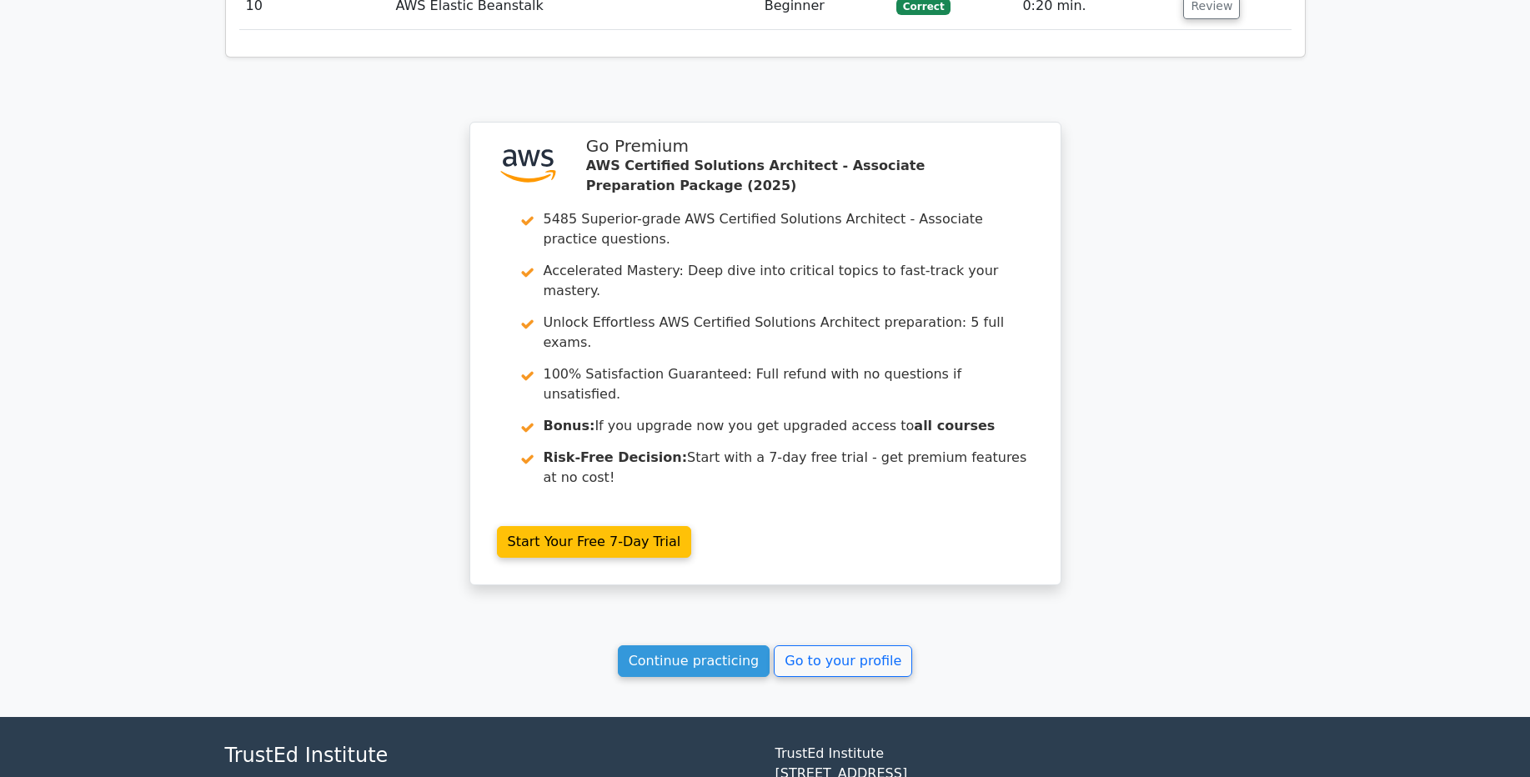
scroll to position [2555, 0]
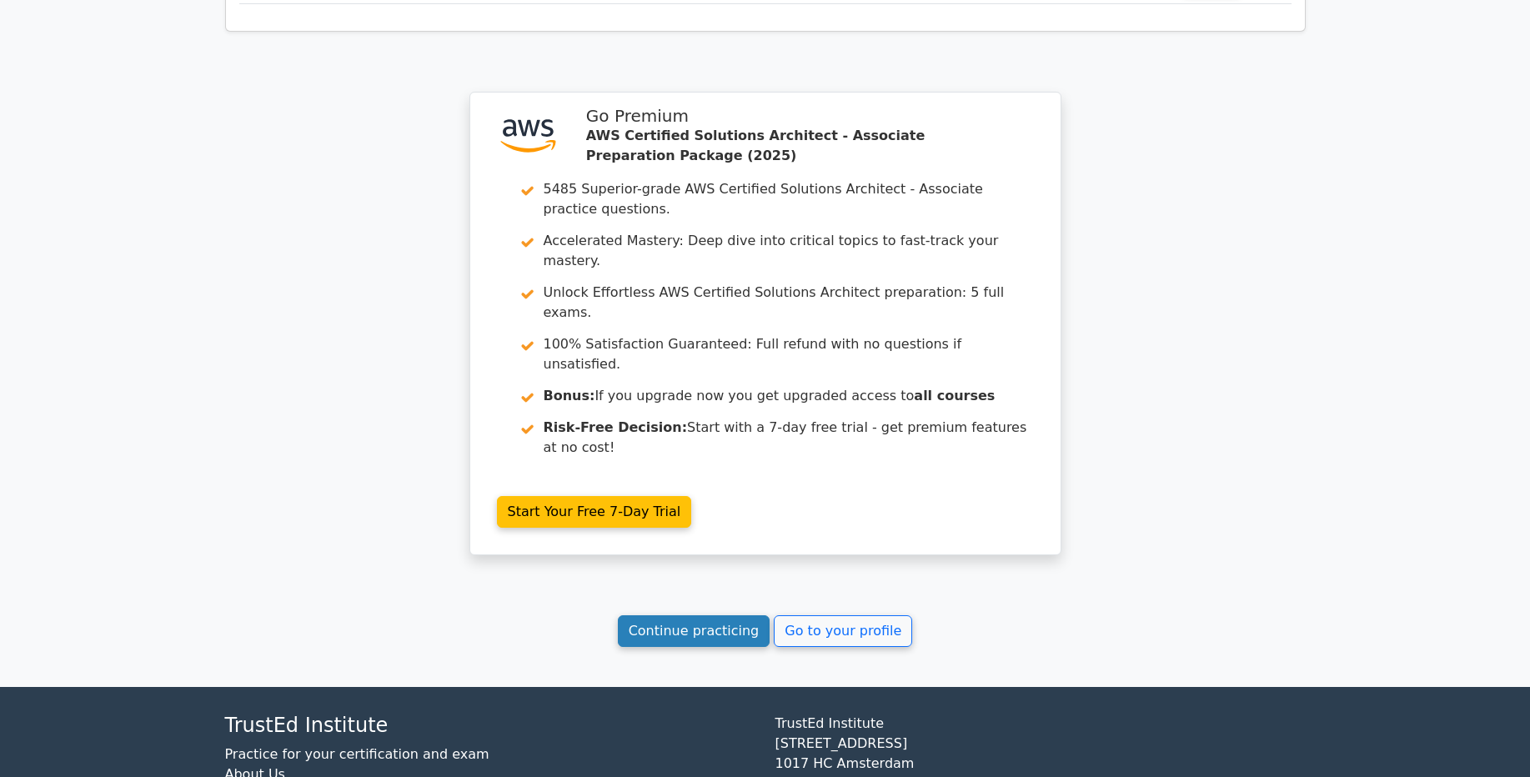
click at [711, 615] on link "Continue practicing" at bounding box center [694, 631] width 153 height 32
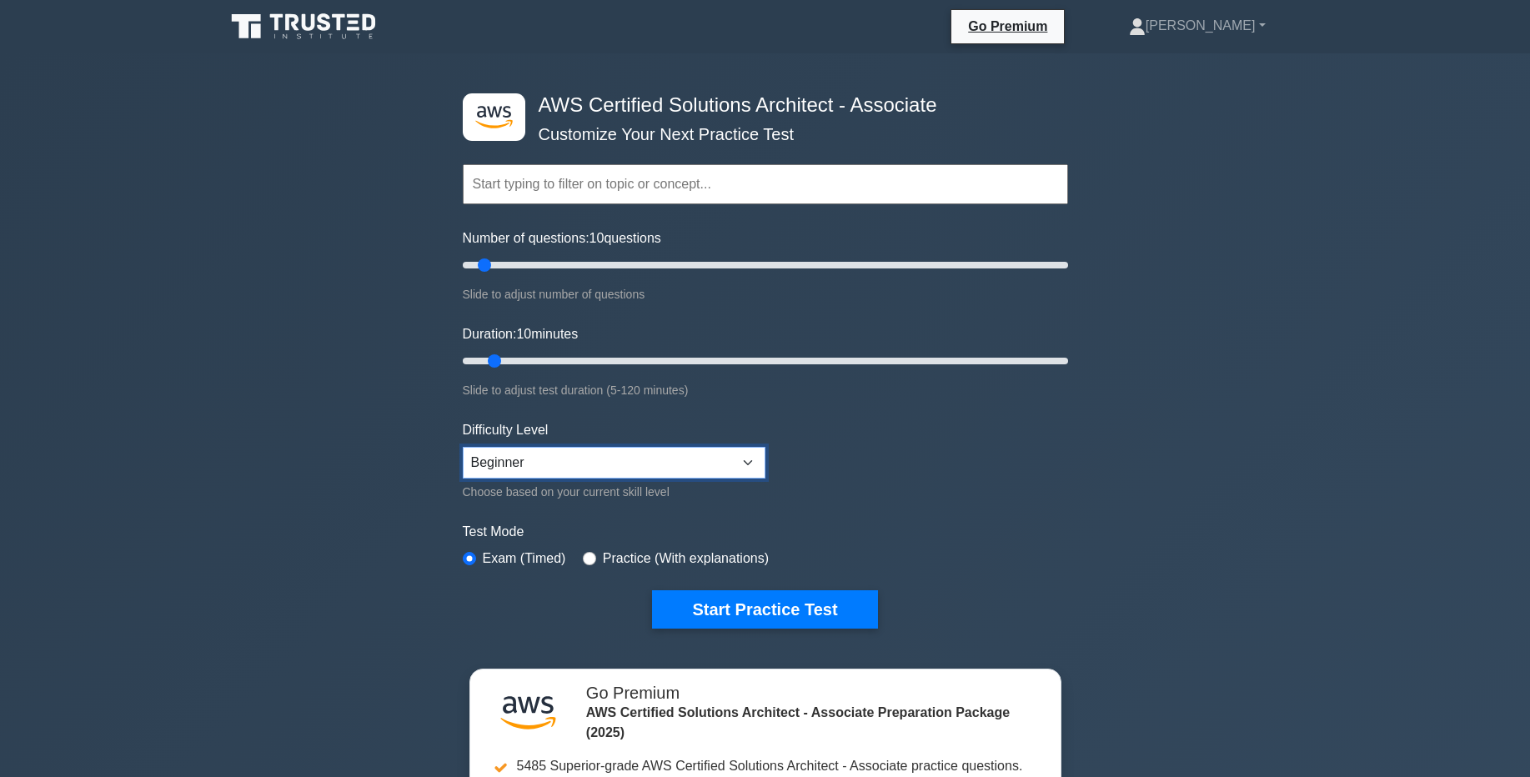
select select "intermediate"
click at [463, 447] on select "Beginner Intermediate Expert" at bounding box center [614, 463] width 303 height 32
click at [590, 556] on input "radio" at bounding box center [589, 558] width 13 height 13
radio input "true"
click at [769, 618] on button "Start Practice Test" at bounding box center [764, 609] width 225 height 38
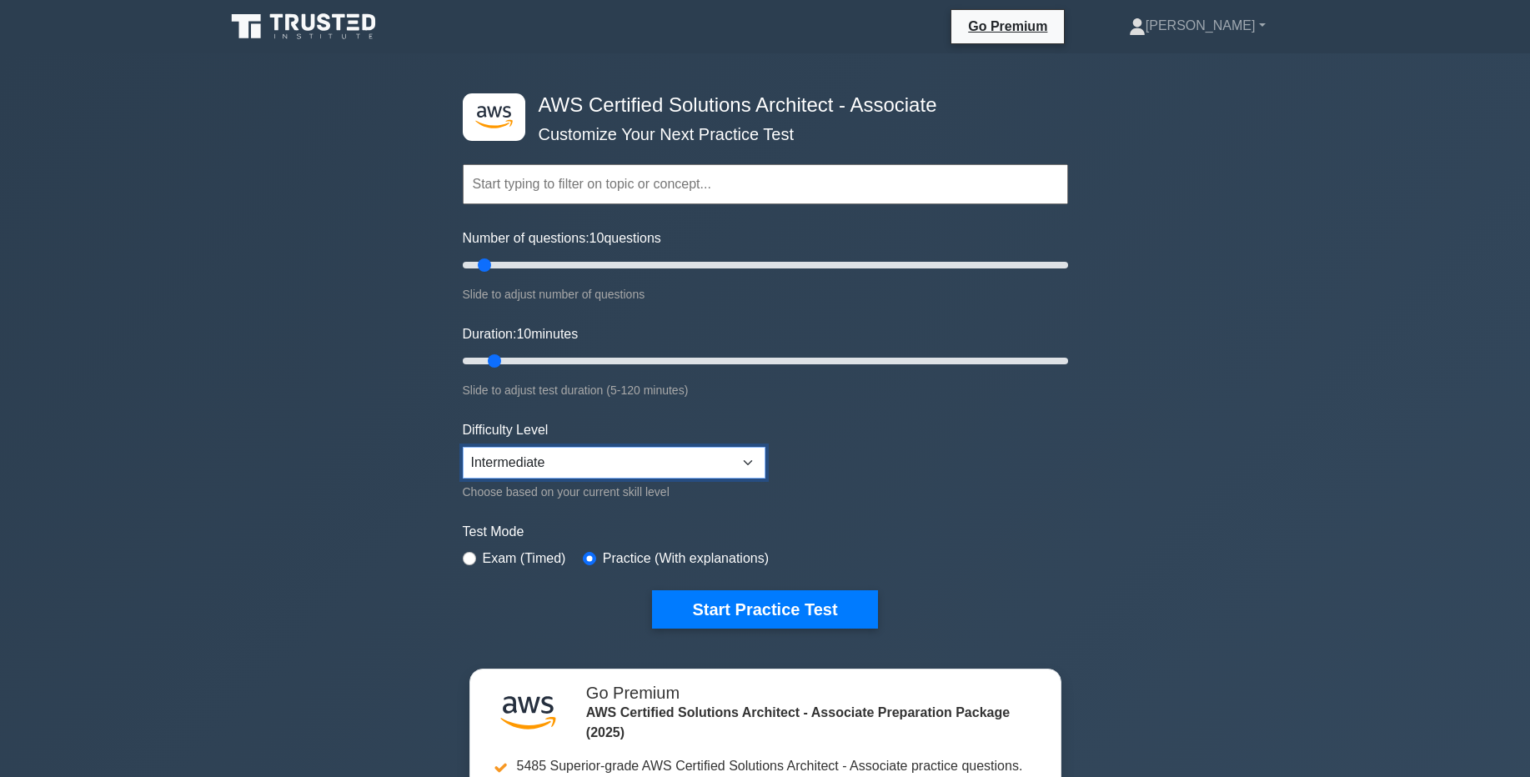
click at [463, 447] on select "Beginner Intermediate Expert" at bounding box center [614, 463] width 303 height 32
drag, startPoint x: 486, startPoint y: 267, endPoint x: 519, endPoint y: 276, distance: 33.8
type input "20"
click at [519, 275] on input "Number of questions: 20 questions" at bounding box center [765, 265] width 605 height 20
drag, startPoint x: 491, startPoint y: 359, endPoint x: 535, endPoint y: 362, distance: 43.5
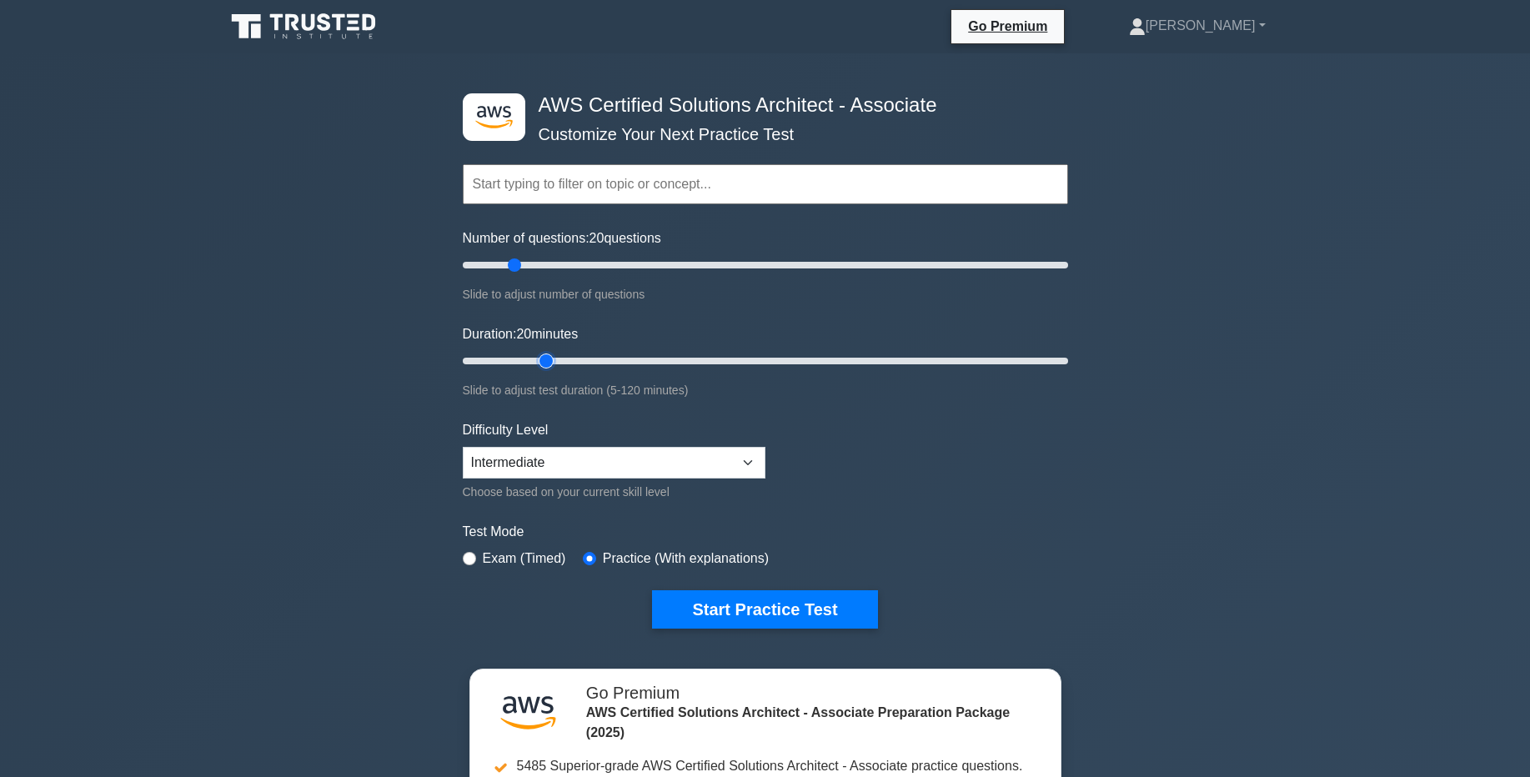
type input "20"
click at [535, 362] on input "Duration: 20 minutes" at bounding box center [765, 361] width 605 height 20
click at [720, 605] on button "Start Practice Test" at bounding box center [764, 609] width 225 height 38
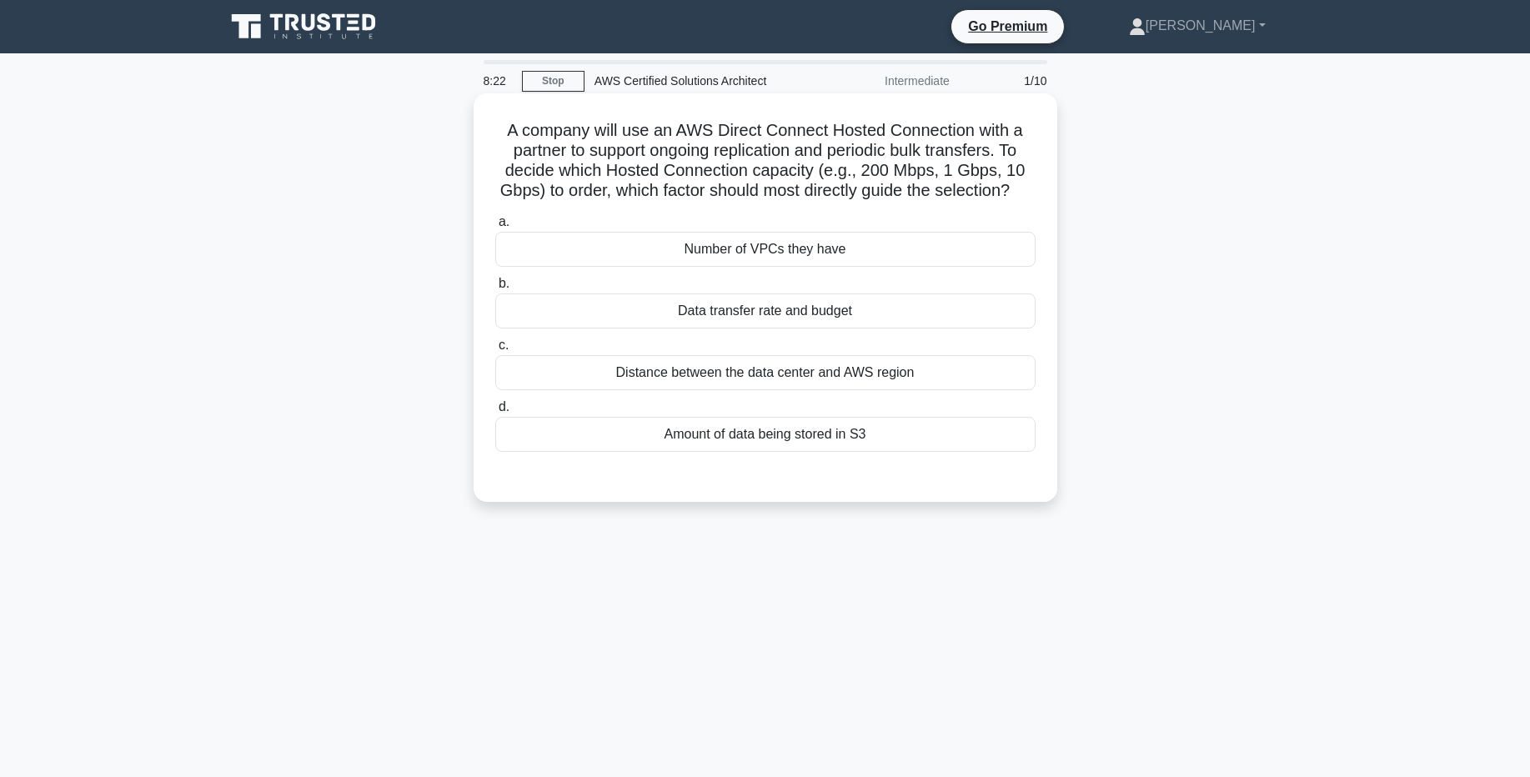
click at [796, 319] on div "Data transfer rate and budget" at bounding box center [765, 311] width 540 height 35
click at [495, 289] on input "b. Data transfer rate and budget" at bounding box center [495, 284] width 0 height 11
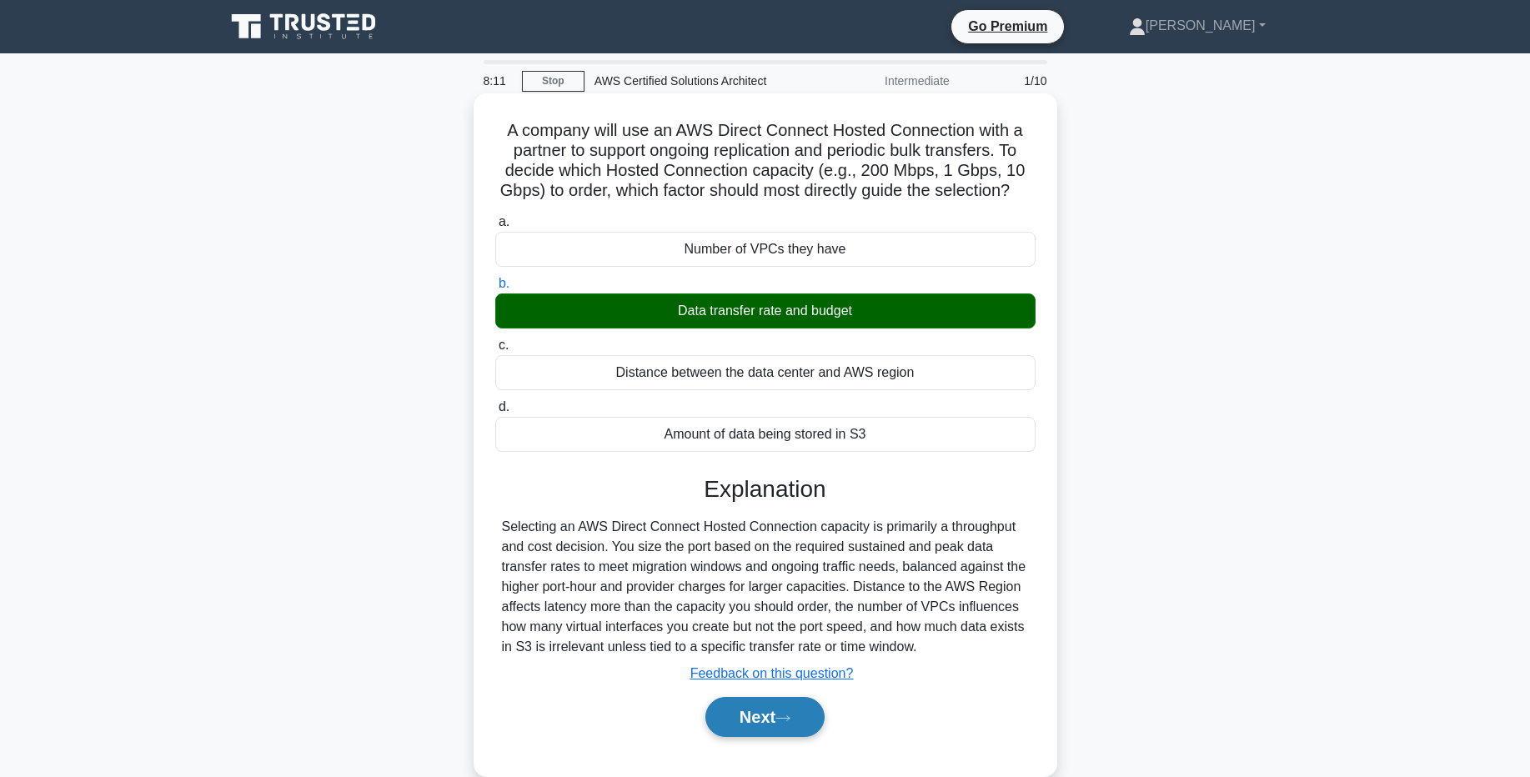
click at [770, 720] on button "Next" at bounding box center [764, 717] width 119 height 40
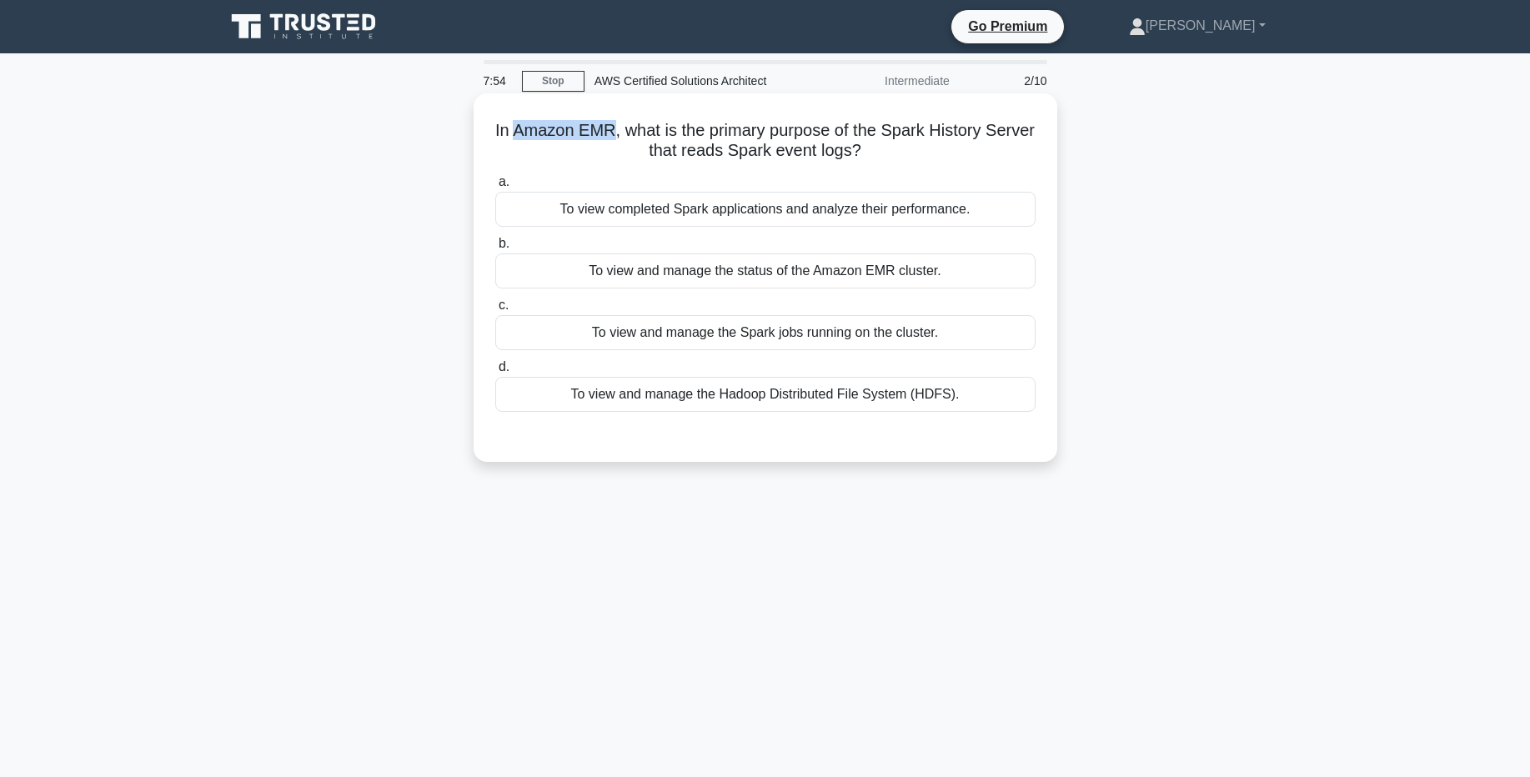
drag, startPoint x: 515, startPoint y: 133, endPoint x: 611, endPoint y: 138, distance: 96.0
click at [611, 138] on h5 "In Amazon EMR, what is the primary purpose of the Spark History Server that rea…" at bounding box center [766, 141] width 544 height 42
click at [751, 272] on div "To view and manage the status of the Amazon EMR cluster." at bounding box center [765, 271] width 540 height 35
click at [495, 249] on input "b. To view and manage the status of the Amazon EMR cluster." at bounding box center [495, 243] width 0 height 11
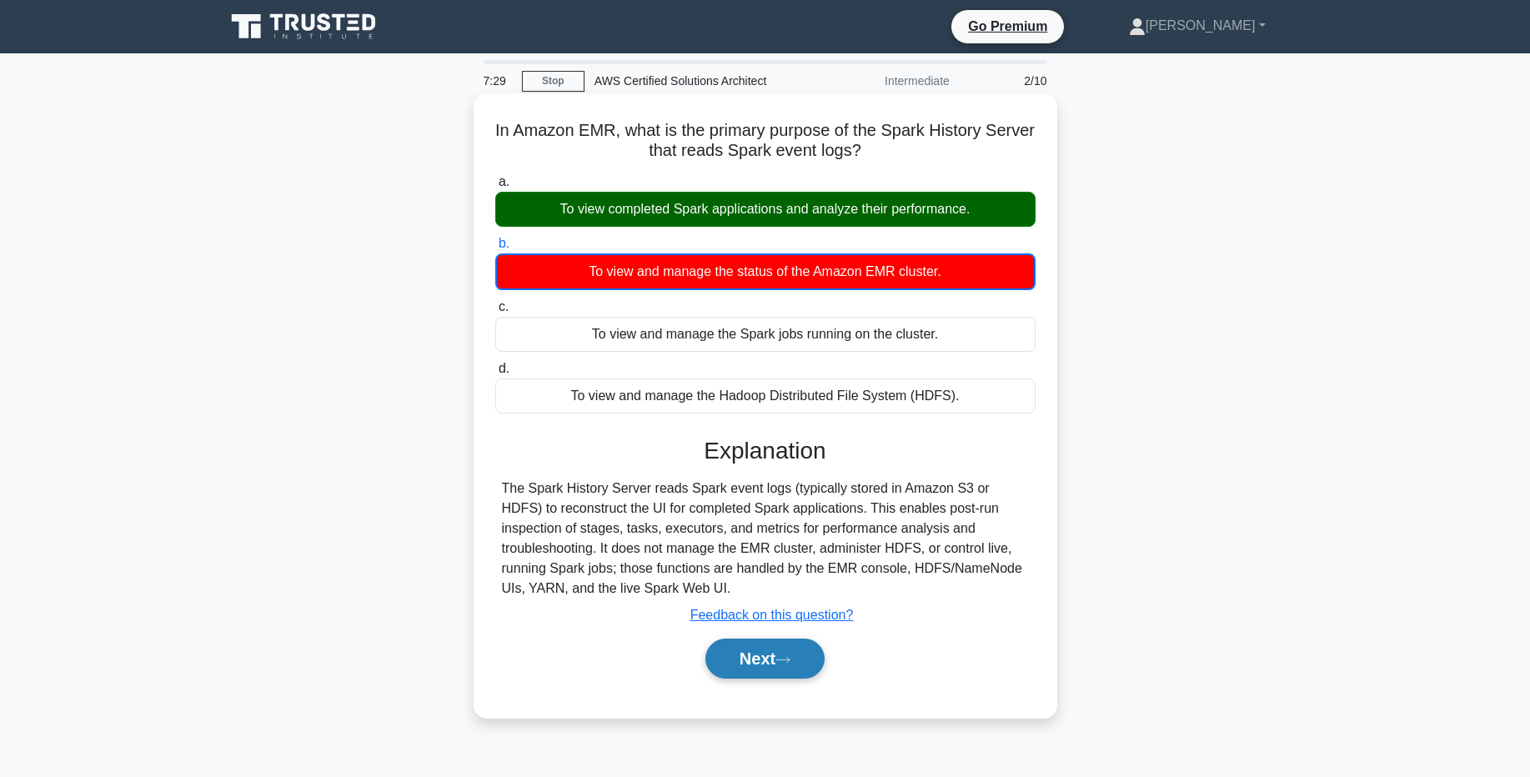
click at [781, 655] on button "Next" at bounding box center [764, 659] width 119 height 40
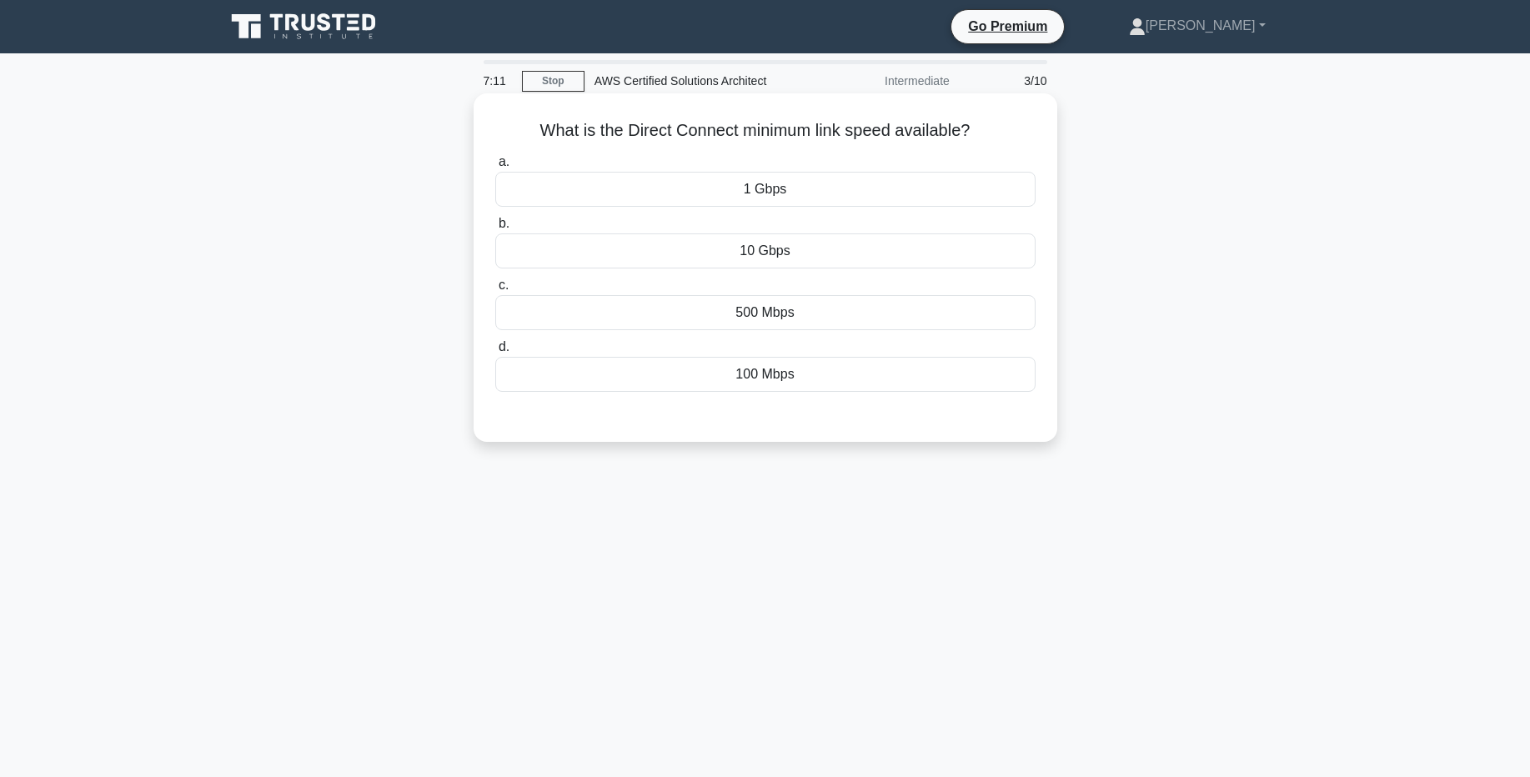
click at [791, 249] on div "10 Gbps" at bounding box center [765, 250] width 540 height 35
click at [495, 229] on input "b. 10 Gbps" at bounding box center [495, 223] width 0 height 11
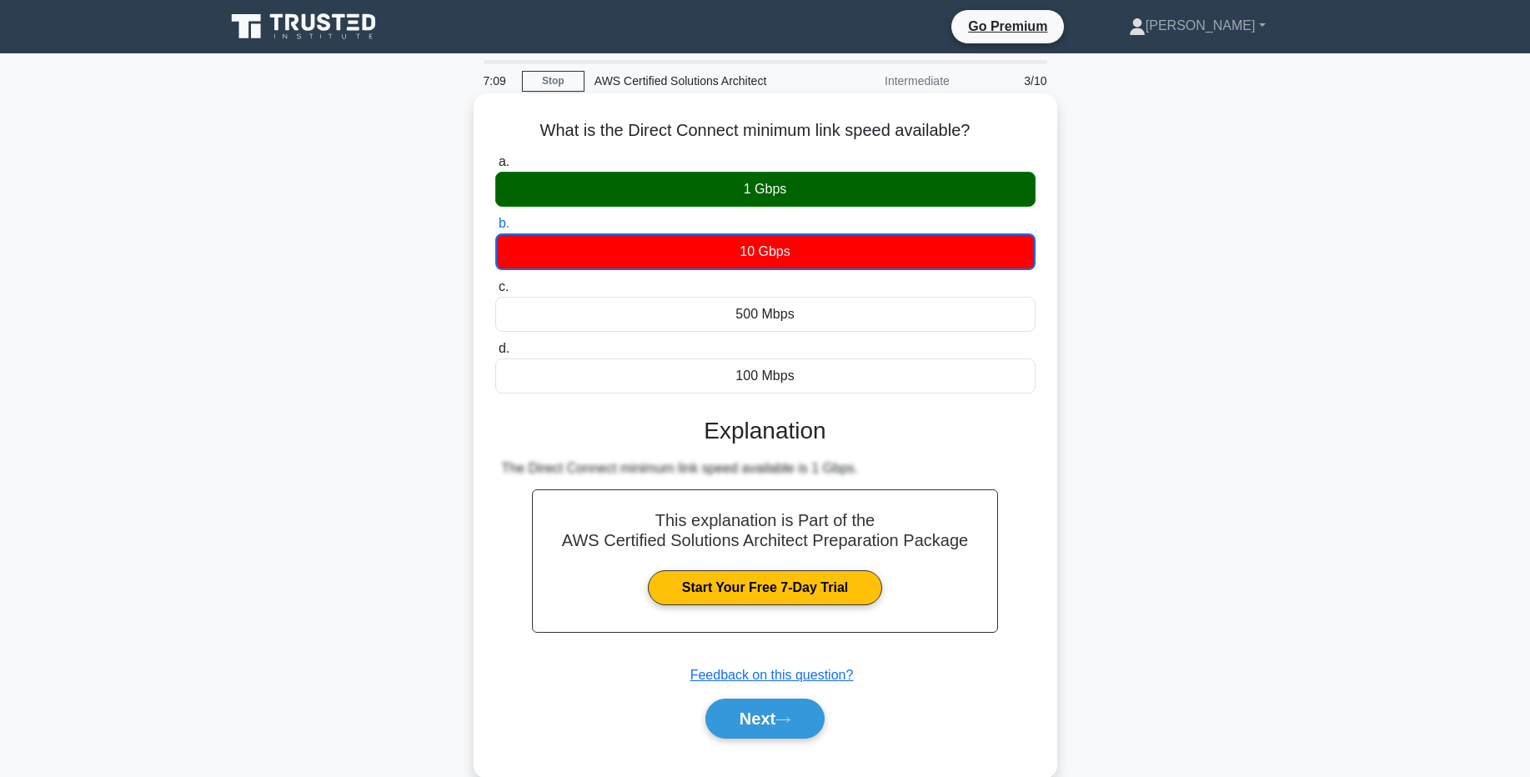
click at [793, 195] on div "1 Gbps" at bounding box center [765, 189] width 540 height 35
click at [495, 168] on input "a. 1 Gbps" at bounding box center [495, 162] width 0 height 11
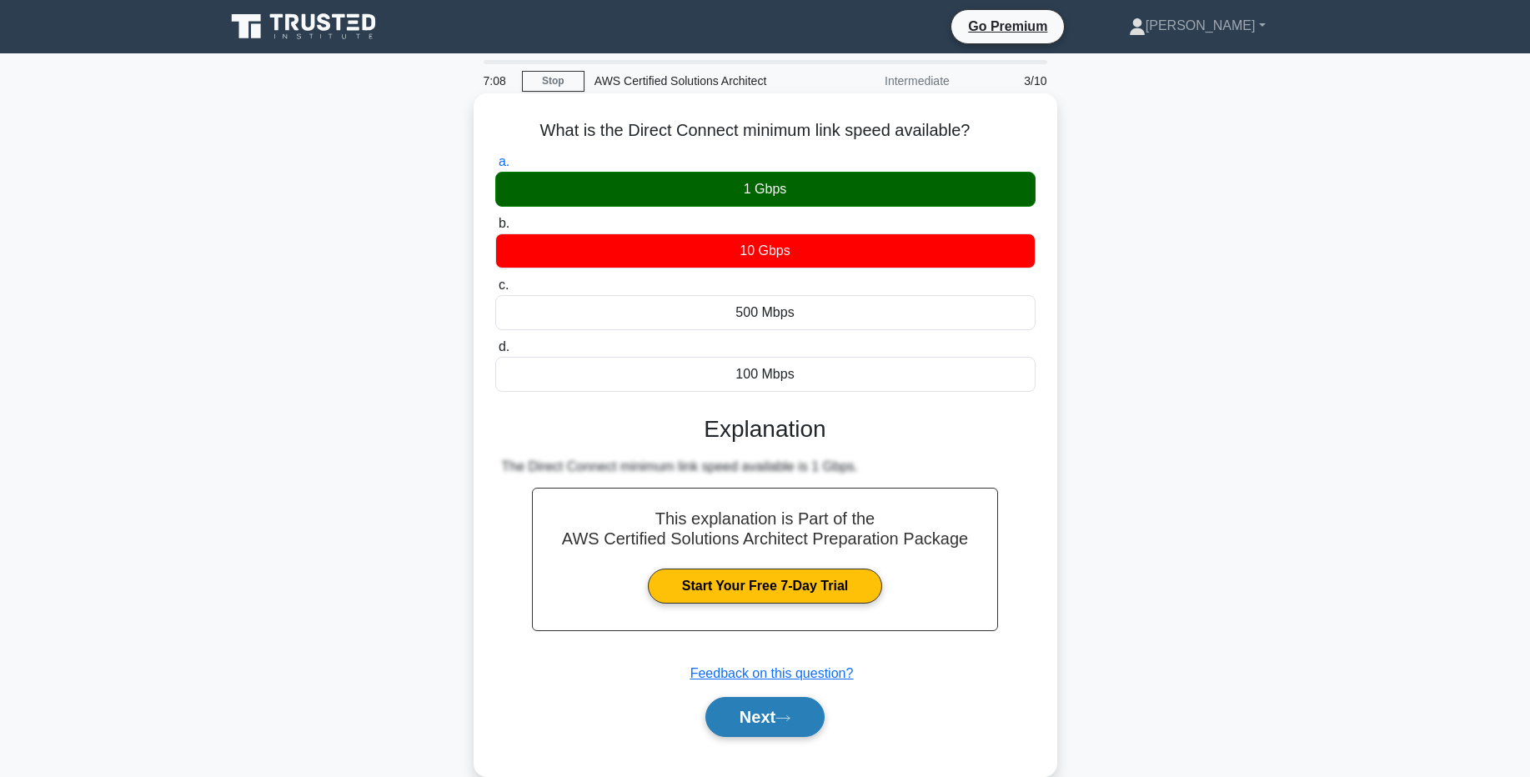
click at [778, 718] on button "Next" at bounding box center [764, 717] width 119 height 40
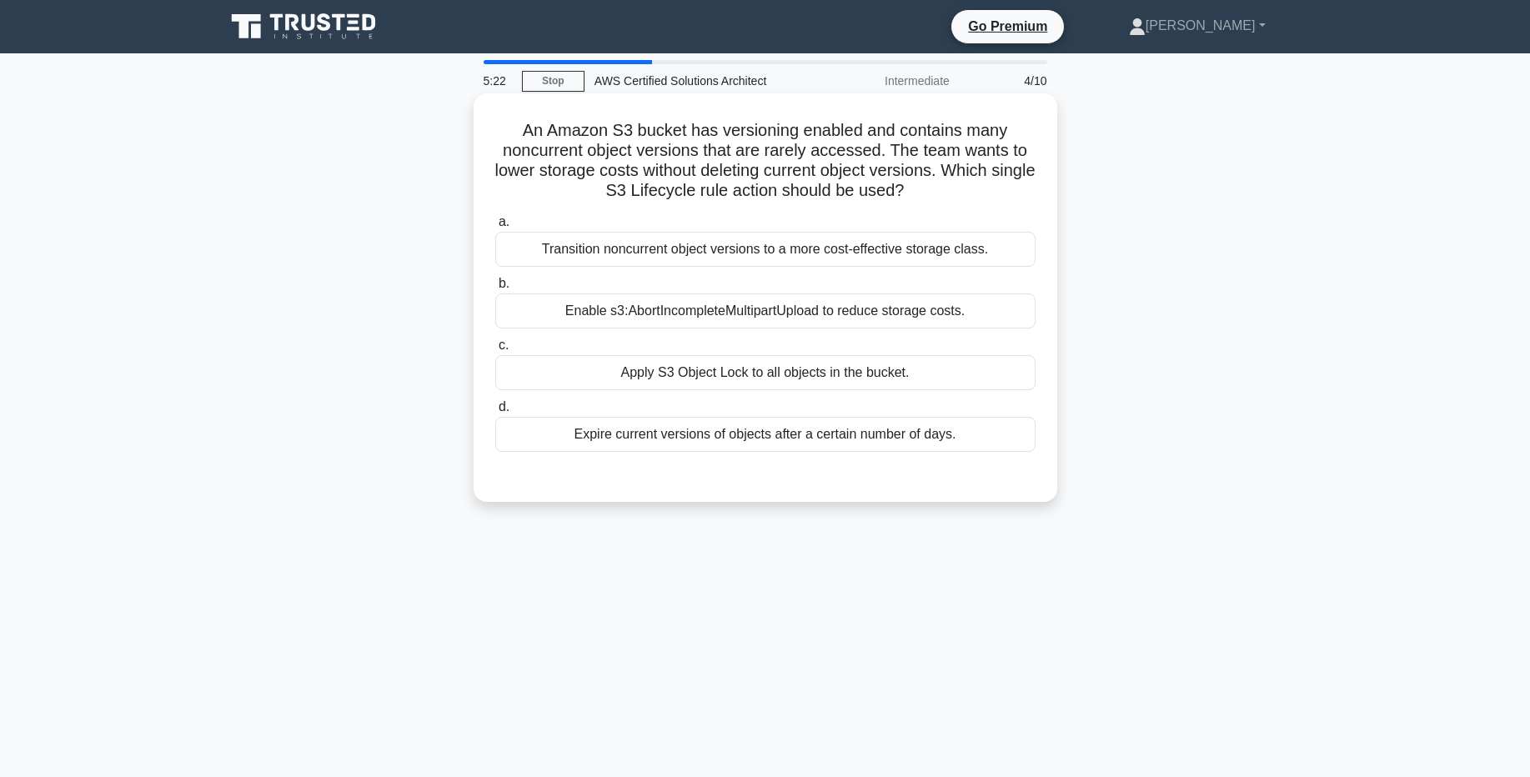
click at [778, 250] on div "Transition noncurrent object versions to a more cost-effective storage class." at bounding box center [765, 249] width 540 height 35
click at [495, 228] on input "a. Transition noncurrent object versions to a more cost-effective storage class." at bounding box center [495, 222] width 0 height 11
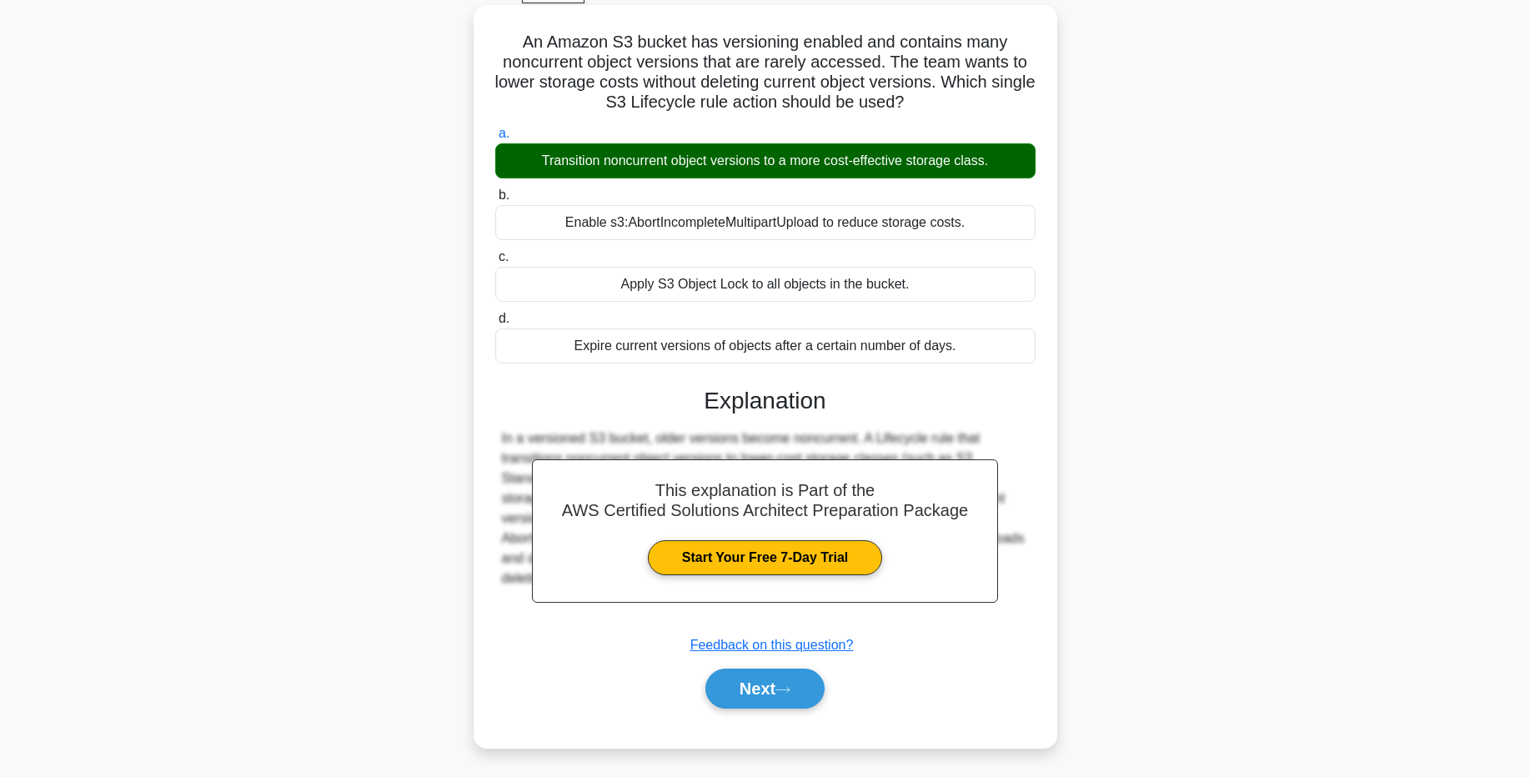
scroll to position [93, 0]
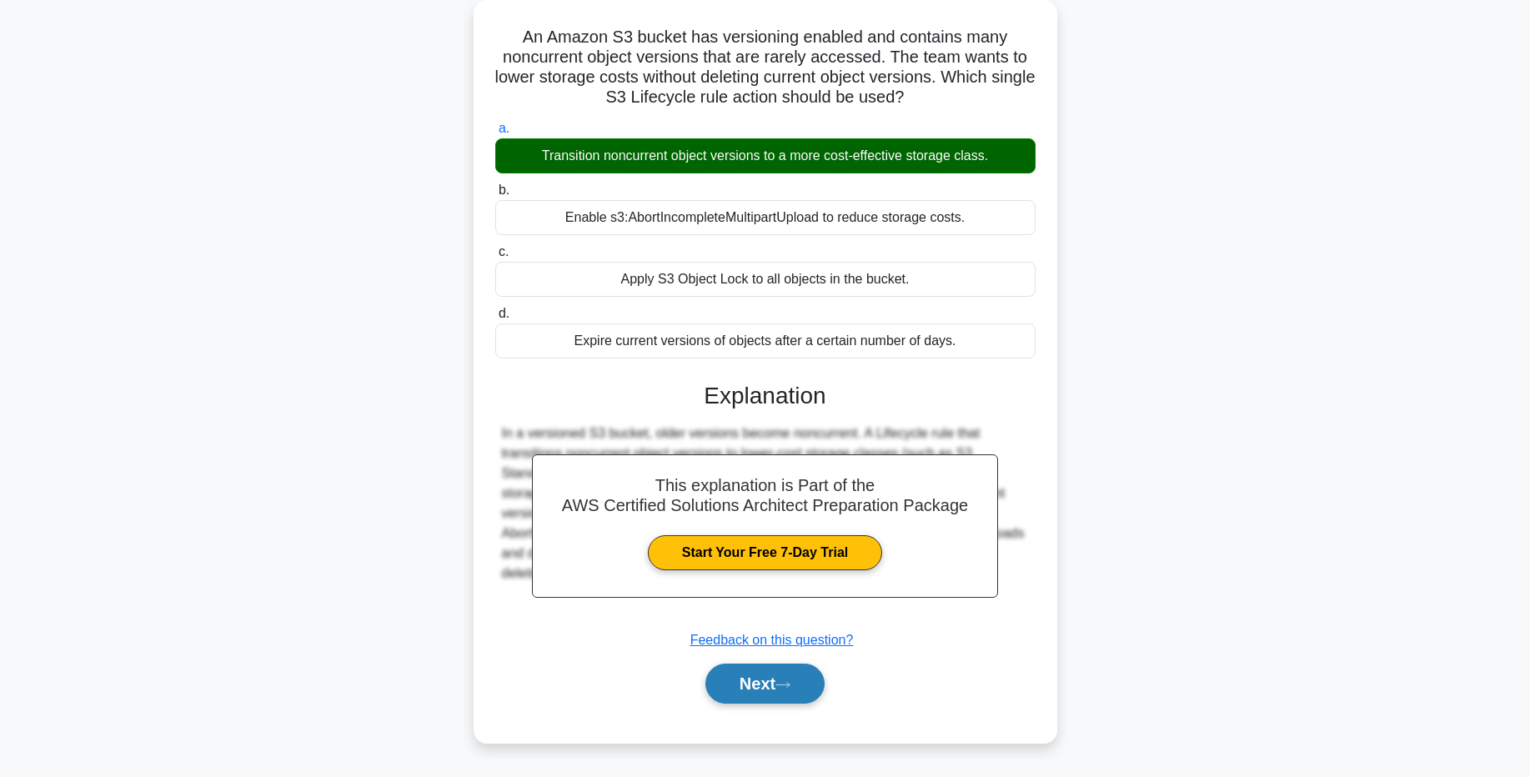
click at [791, 683] on icon at bounding box center [783, 684] width 15 height 9
